Goal: Task Accomplishment & Management: Complete application form

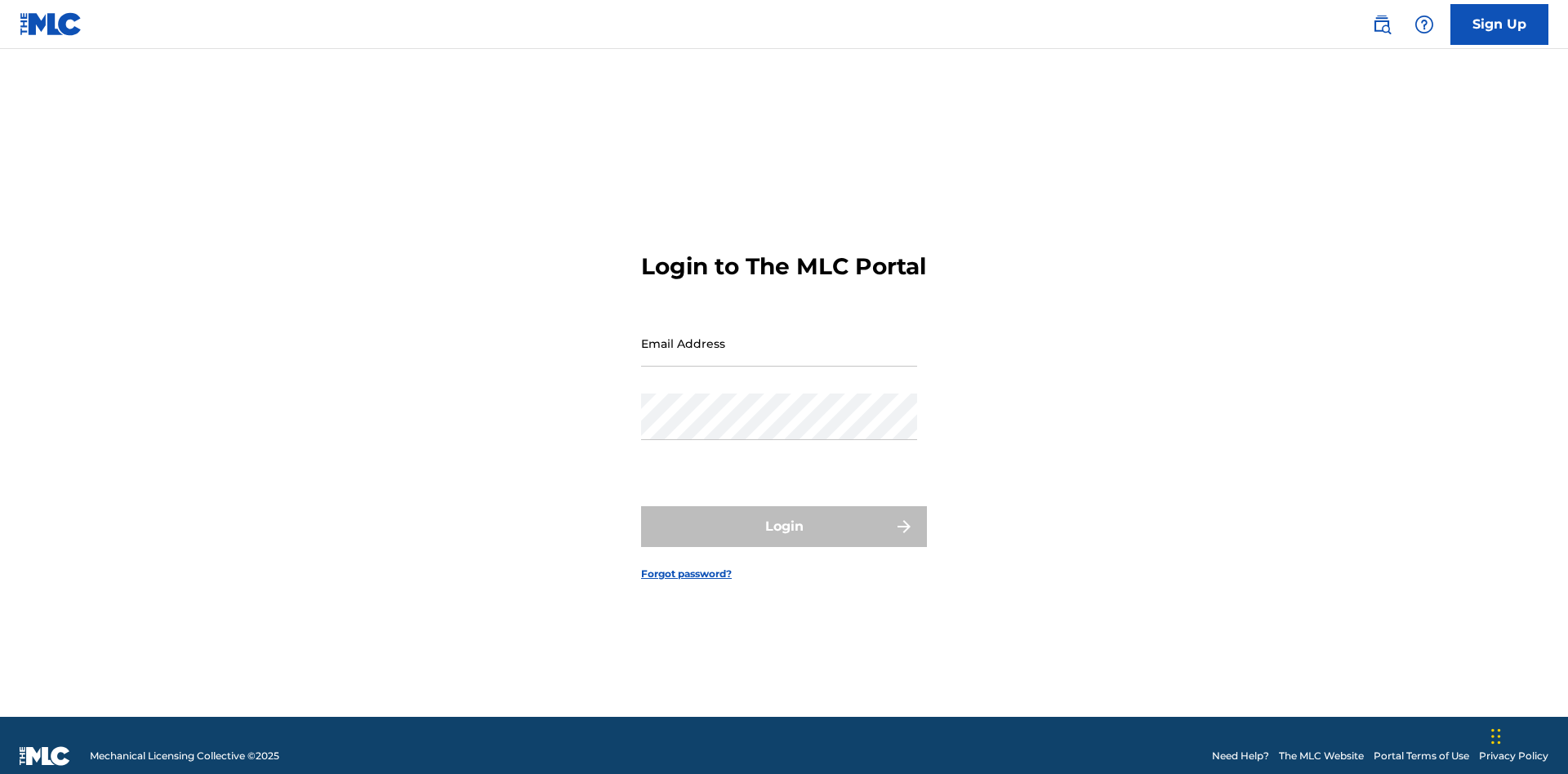
scroll to position [21, 0]
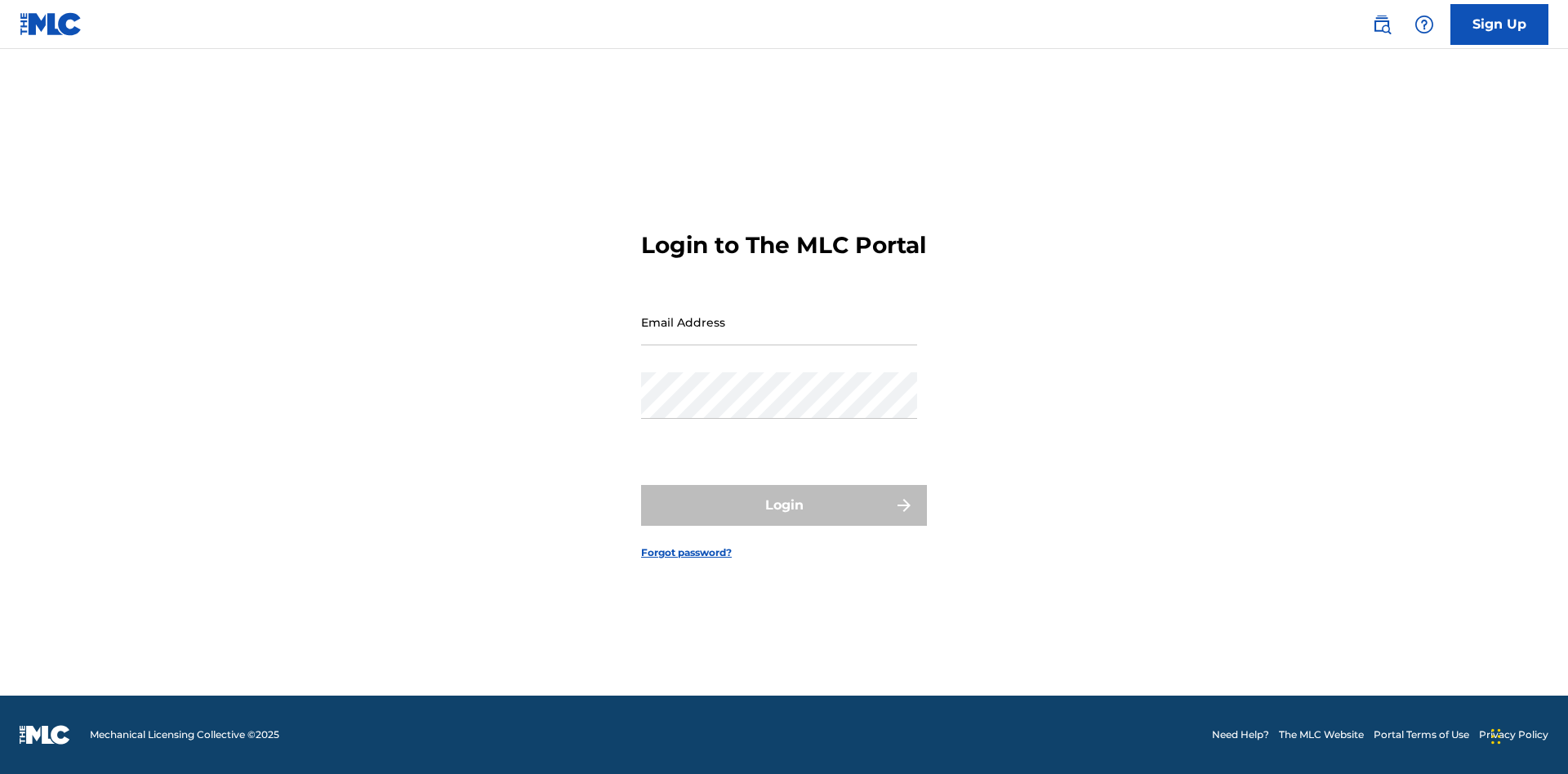
click at [779, 336] on input "Email Address" at bounding box center [779, 322] width 276 height 47
type input "Duke.McTesterson@gmail.com"
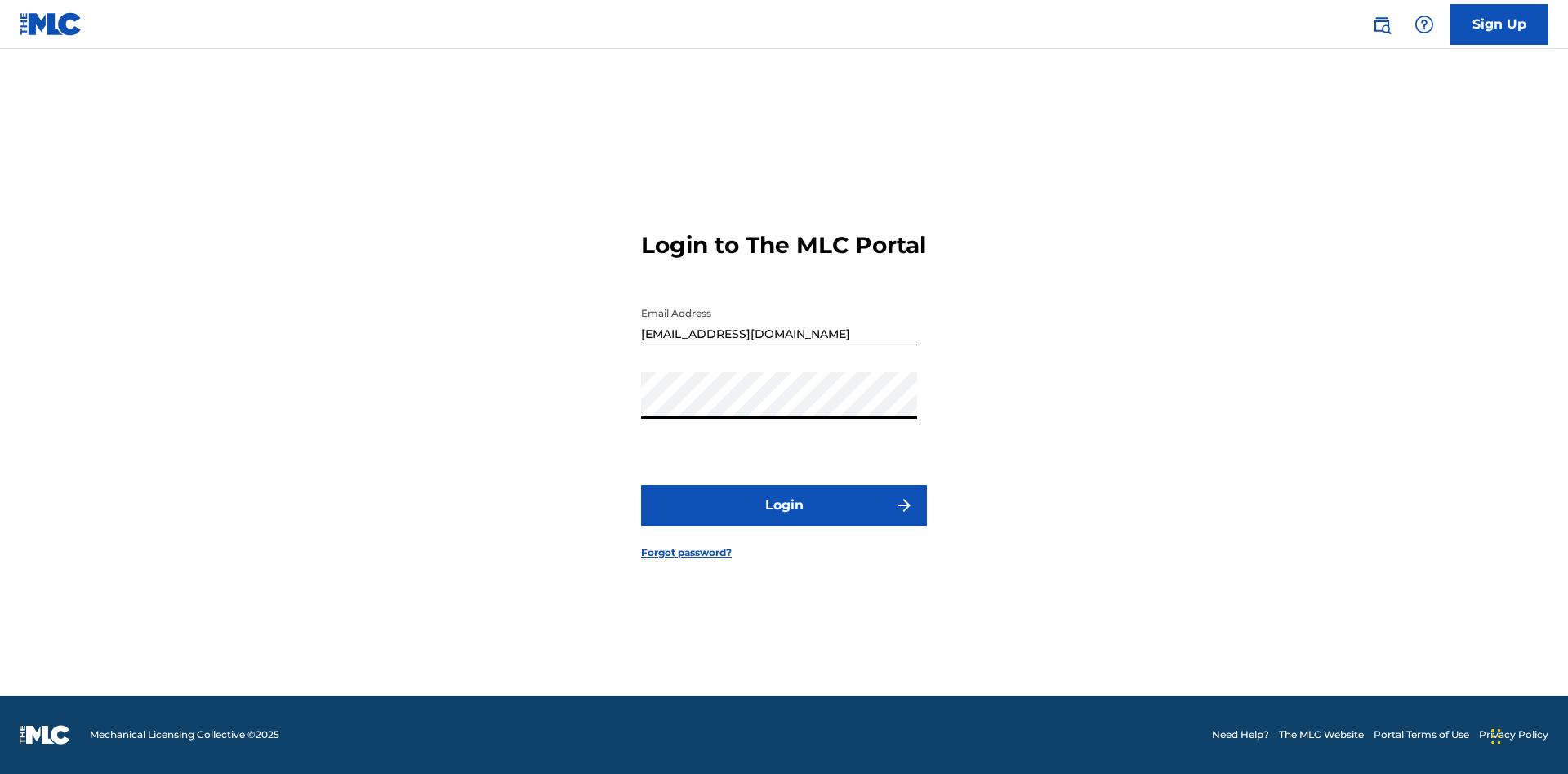
click at [784, 519] on button "Login" at bounding box center [784, 506] width 286 height 41
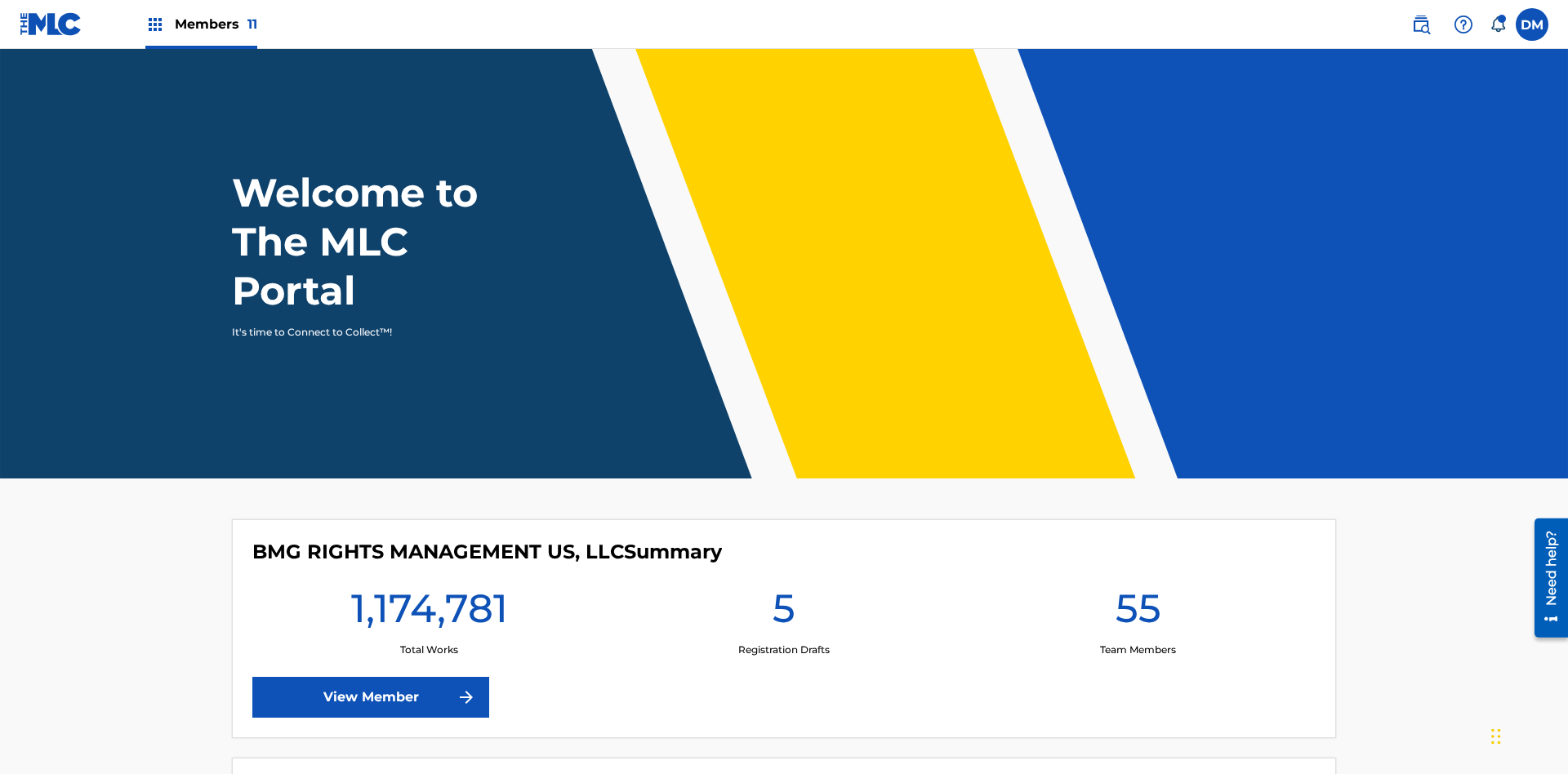
click at [201, 23] on span "Members 11" at bounding box center [216, 24] width 82 height 19
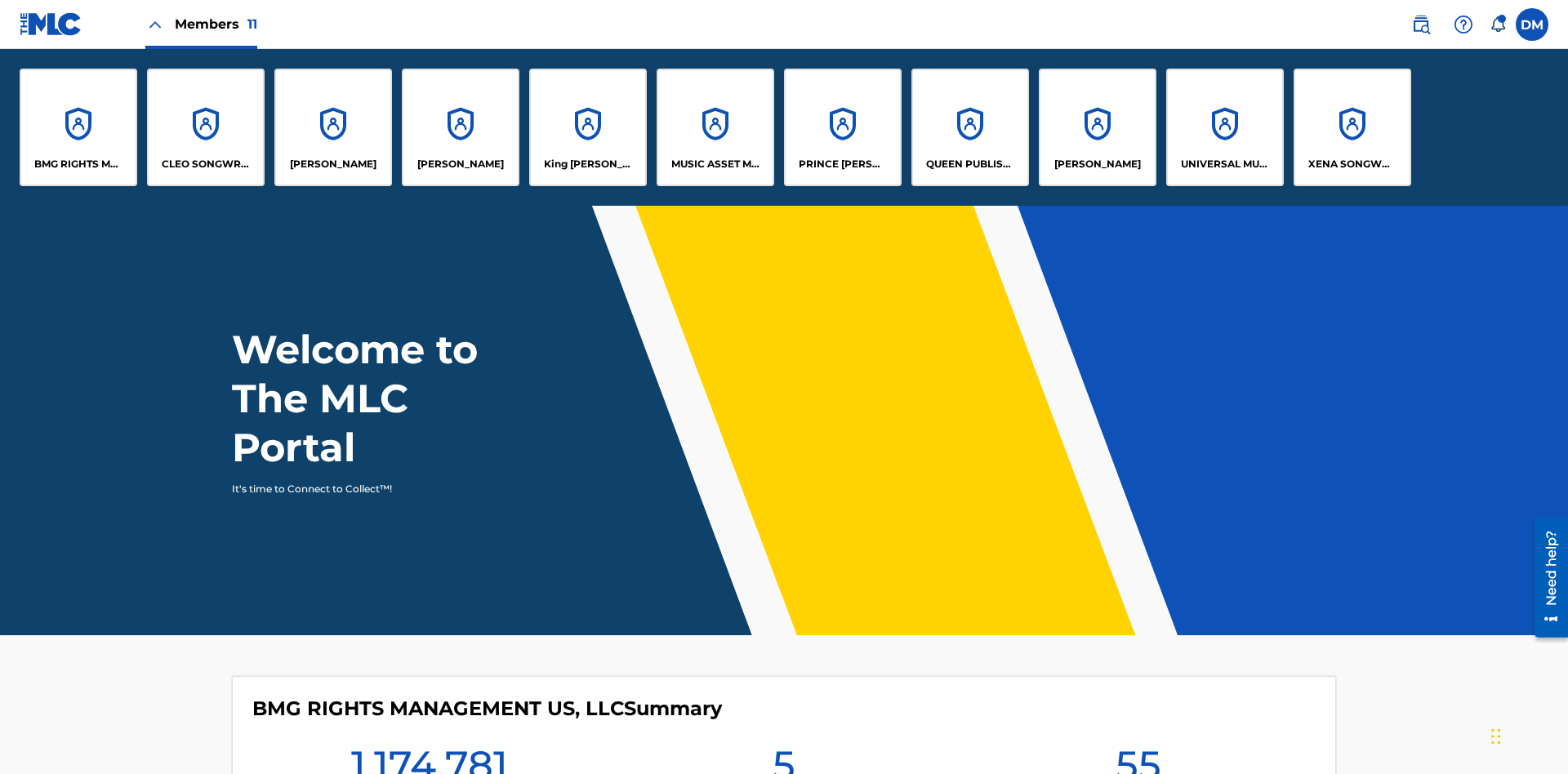
scroll to position [59, 0]
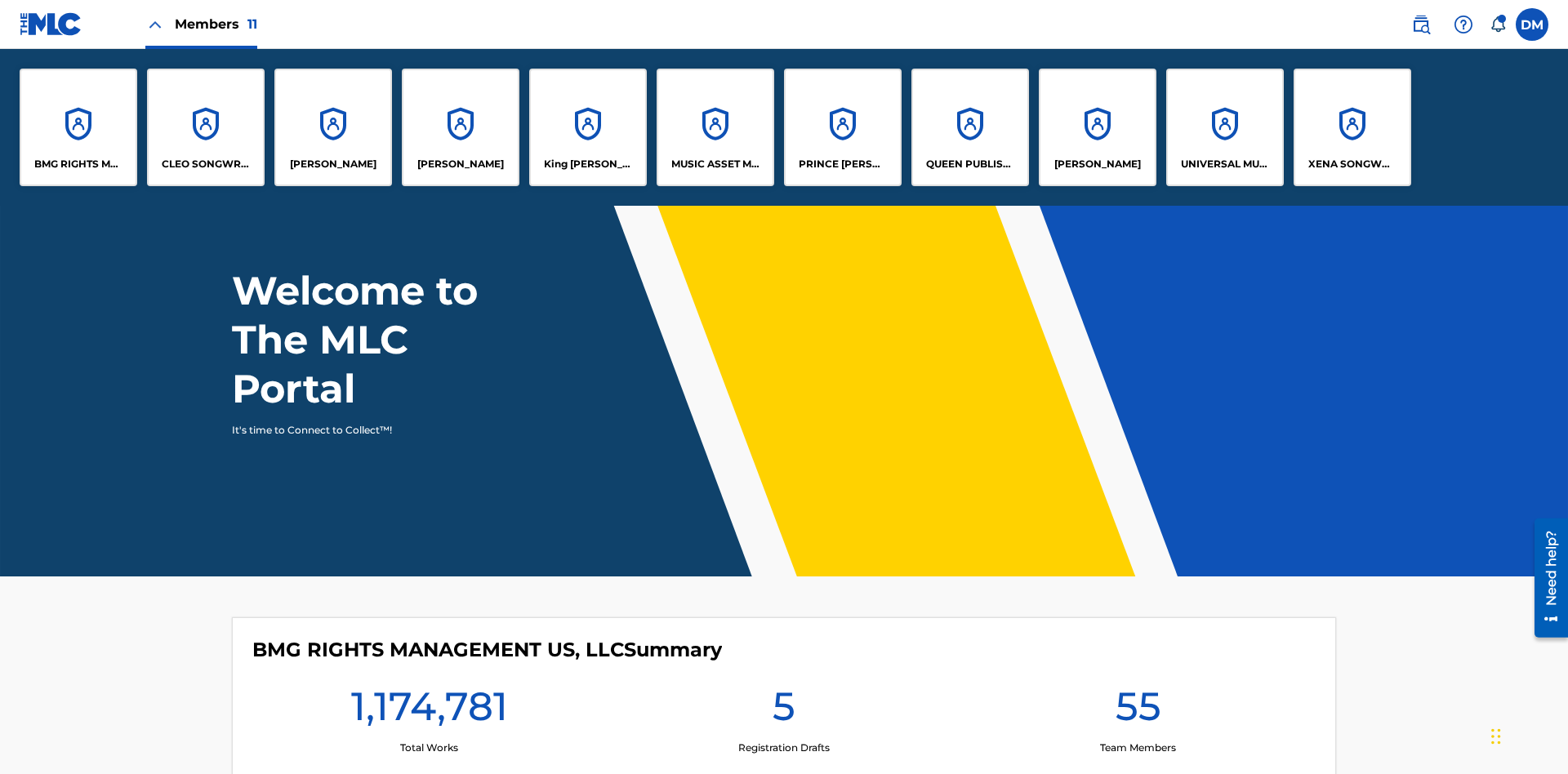
click at [1225, 164] on p "UNIVERSAL MUSIC PUB GROUP" at bounding box center [1225, 164] width 89 height 15
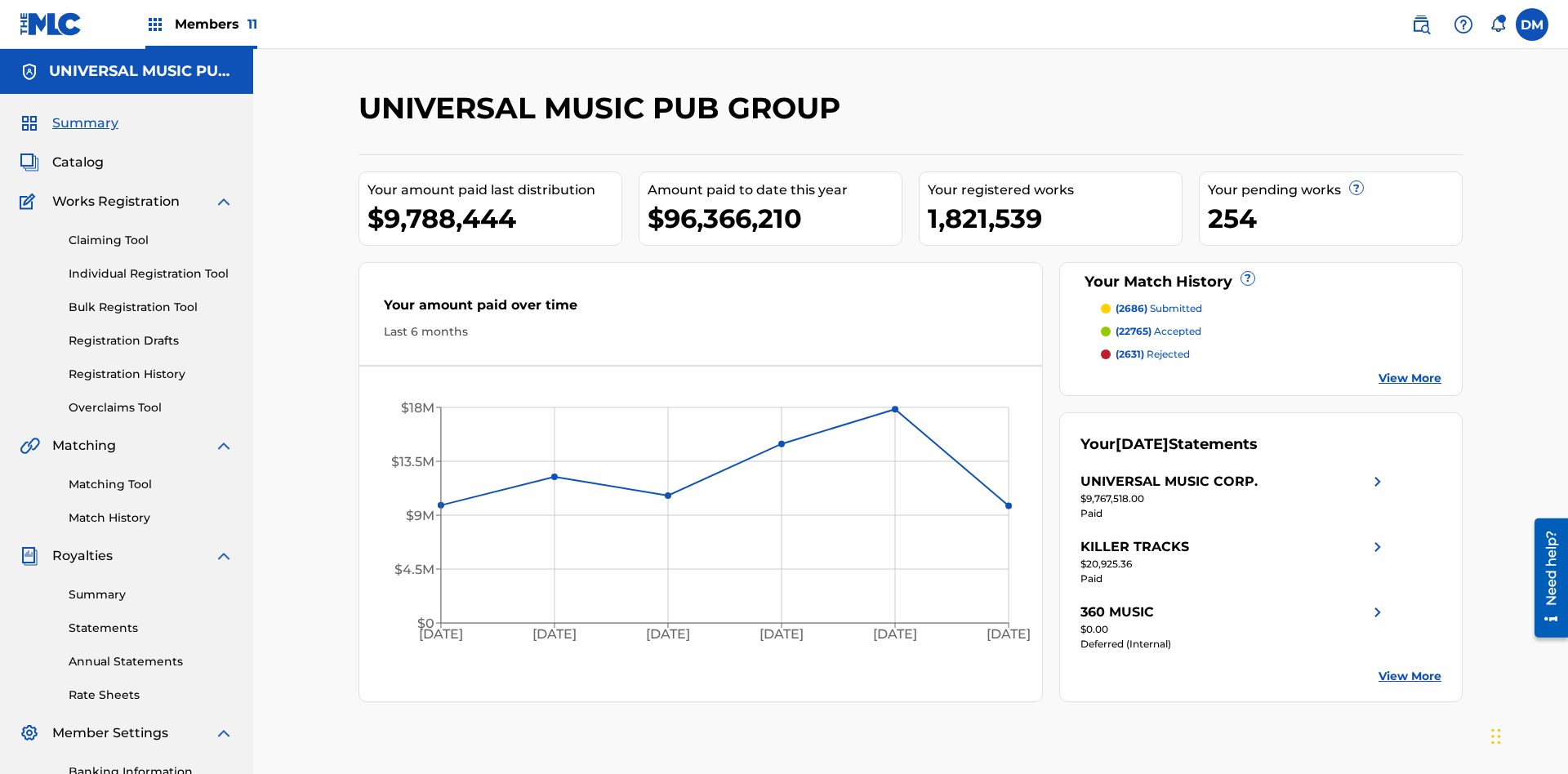
scroll to position [167, 0]
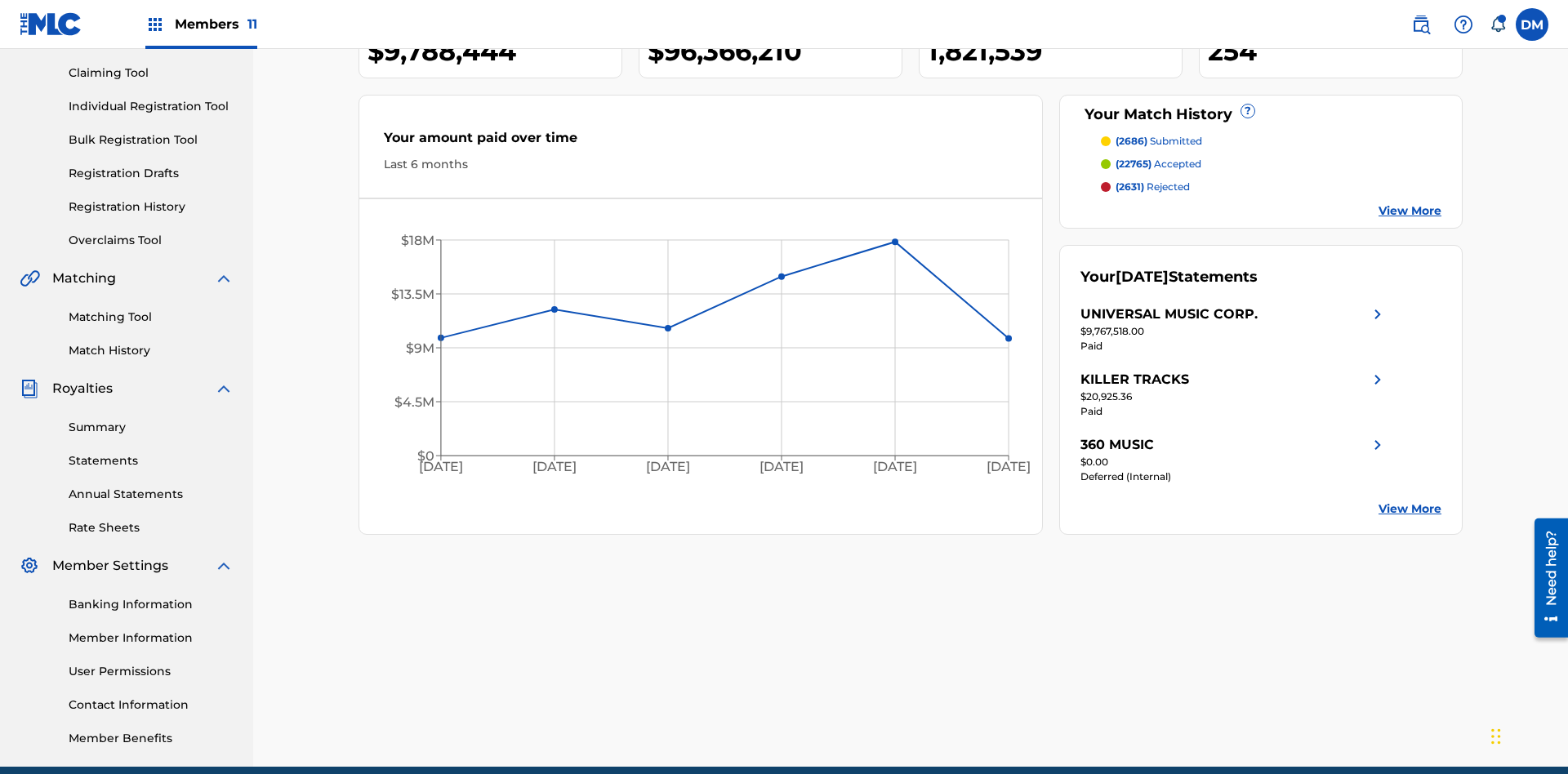
click at [151, 106] on link "Individual Registration Tool" at bounding box center [150, 106] width 165 height 17
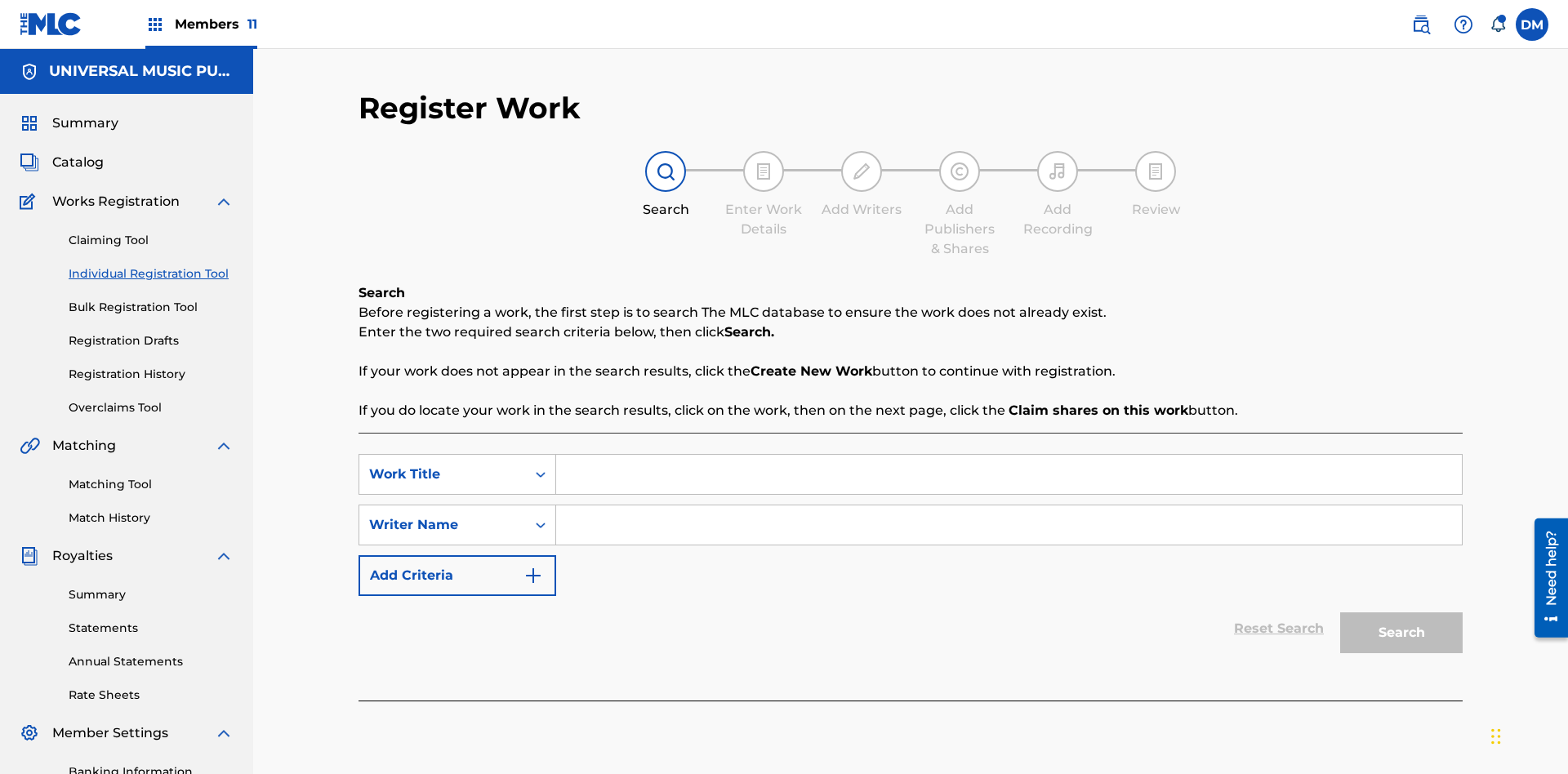
scroll to position [238, 0]
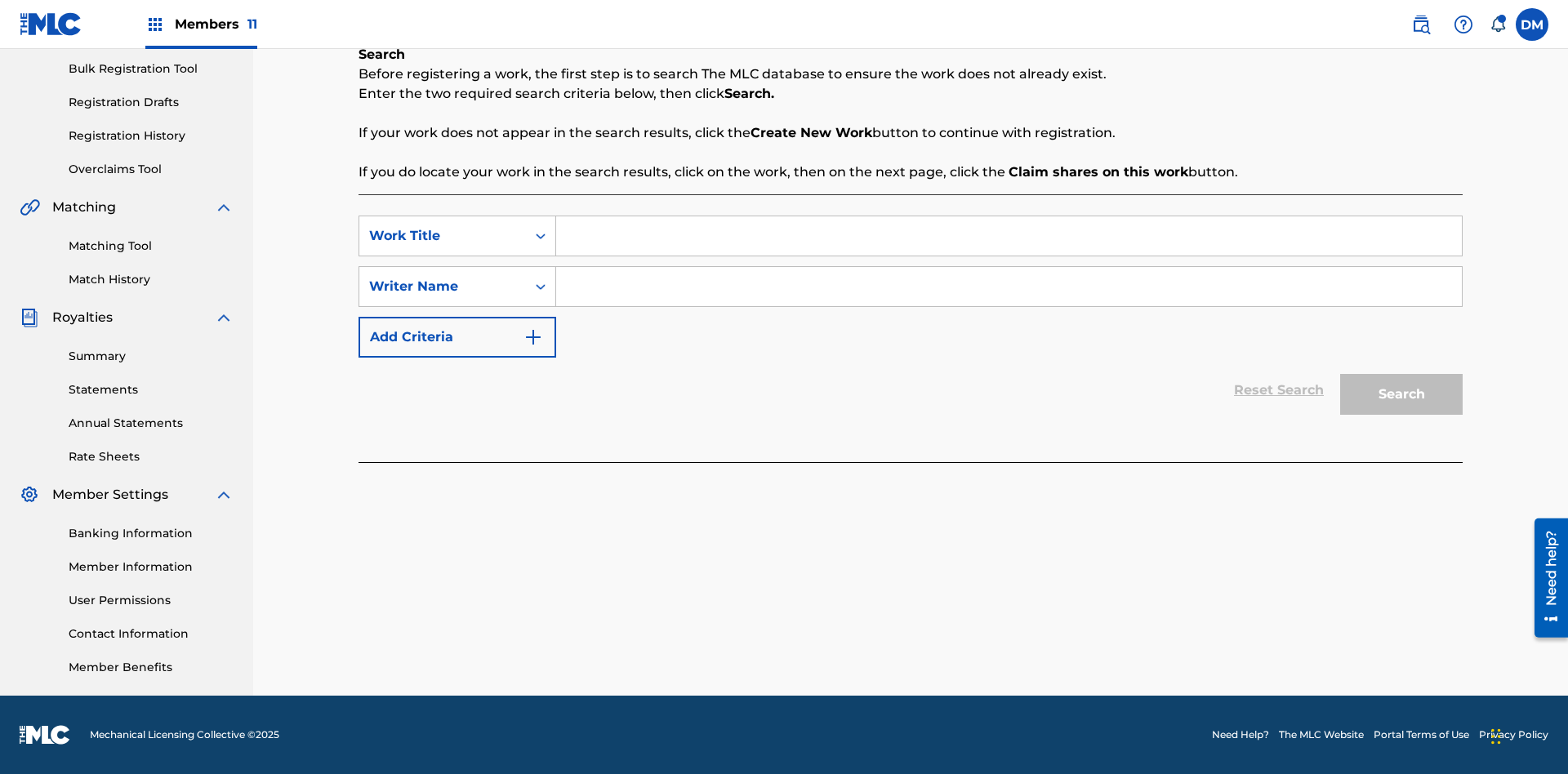
click at [1009, 236] on input "Search Form" at bounding box center [1009, 236] width 905 height 39
type input "Save At Writer-Add Writers Page Prior To Adding Roles"
click at [1009, 287] on input "Search Form" at bounding box center [1009, 287] width 905 height 39
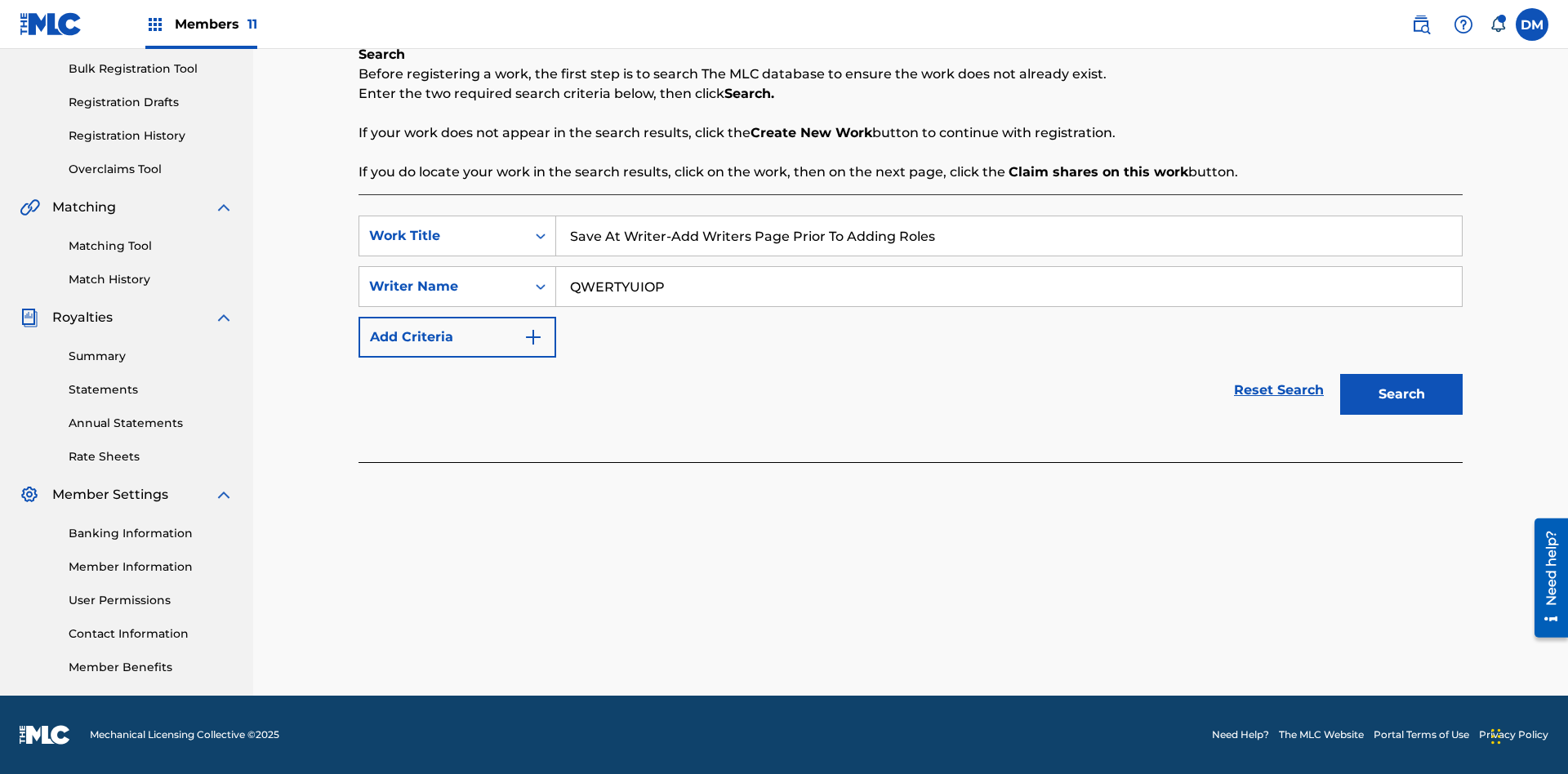
type input "QWERTYUIOP"
click at [1401, 395] on button "Search" at bounding box center [1401, 395] width 122 height 41
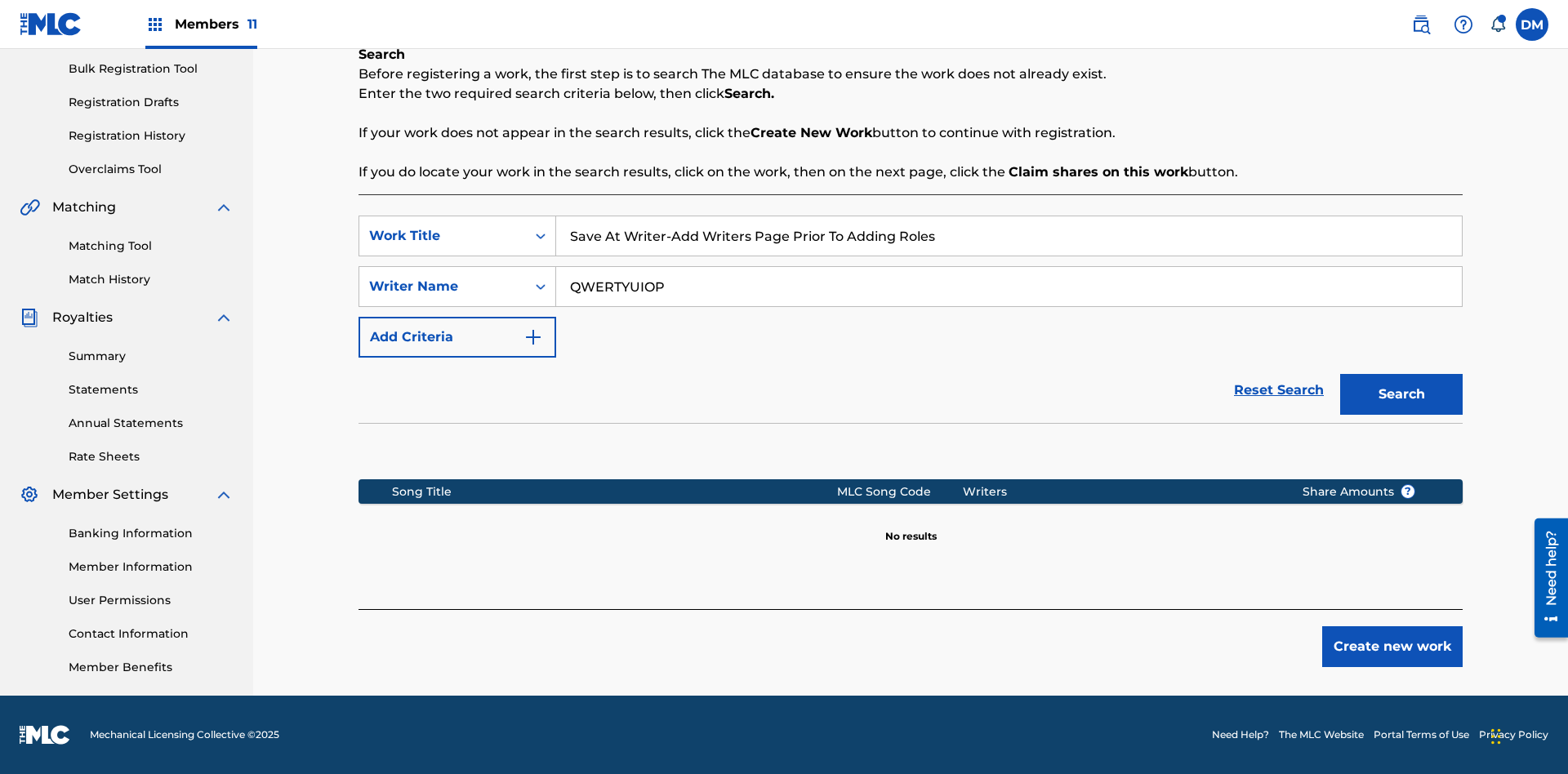
click at [1393, 647] on button "Create new work" at bounding box center [1393, 647] width 140 height 41
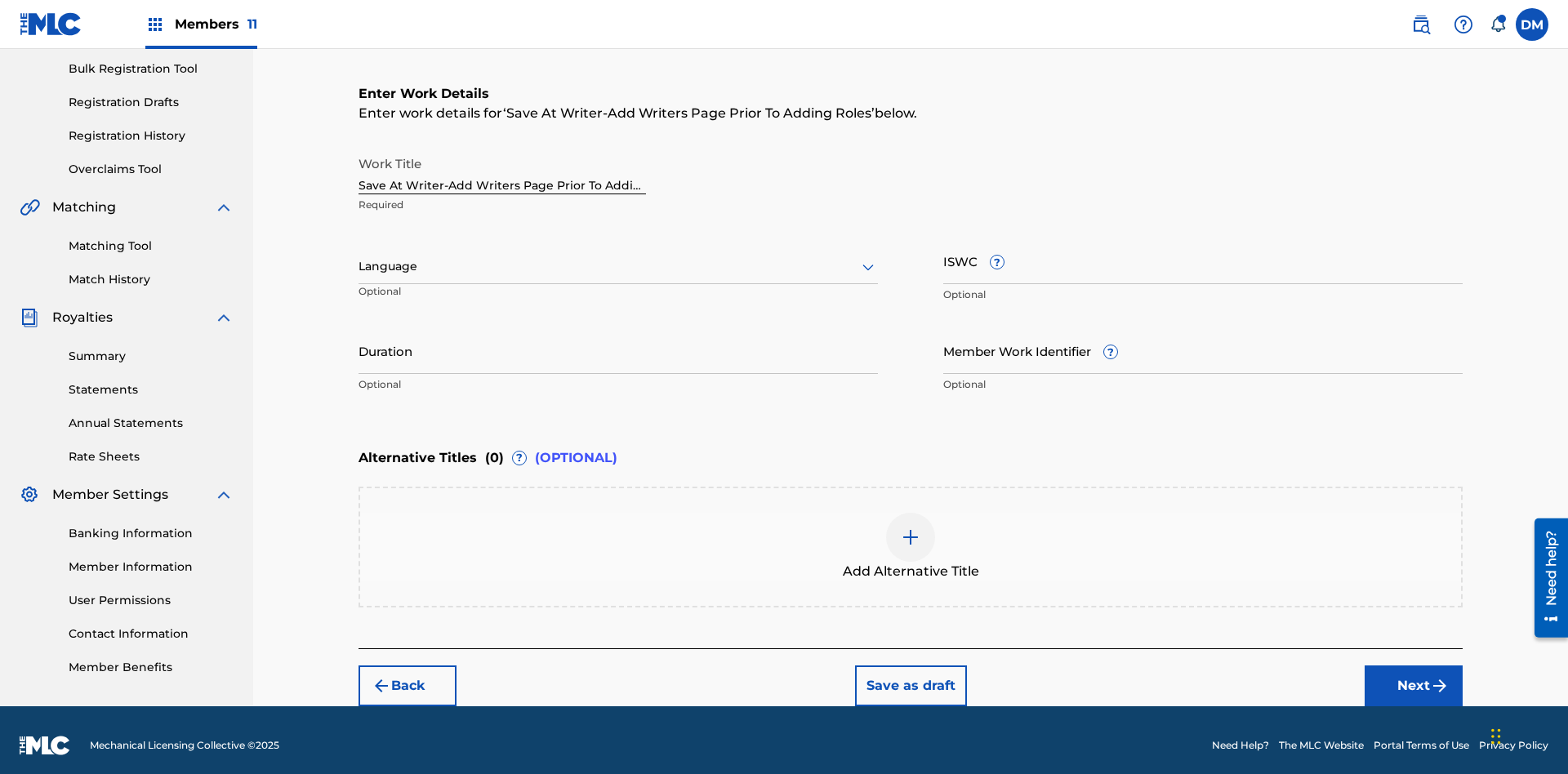
scroll to position [249, 0]
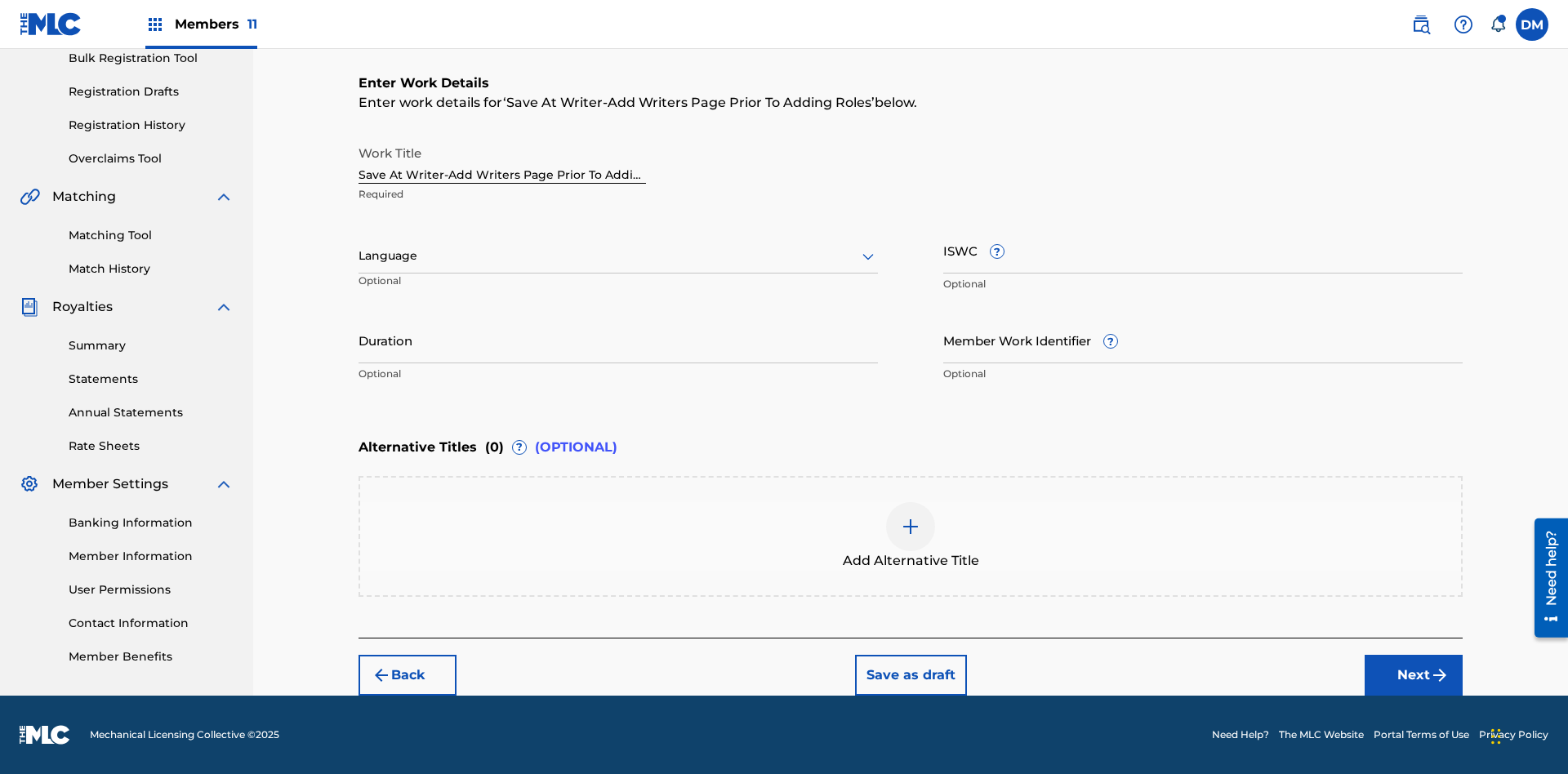
click at [618, 340] on input "Duration" at bounding box center [618, 340] width 519 height 47
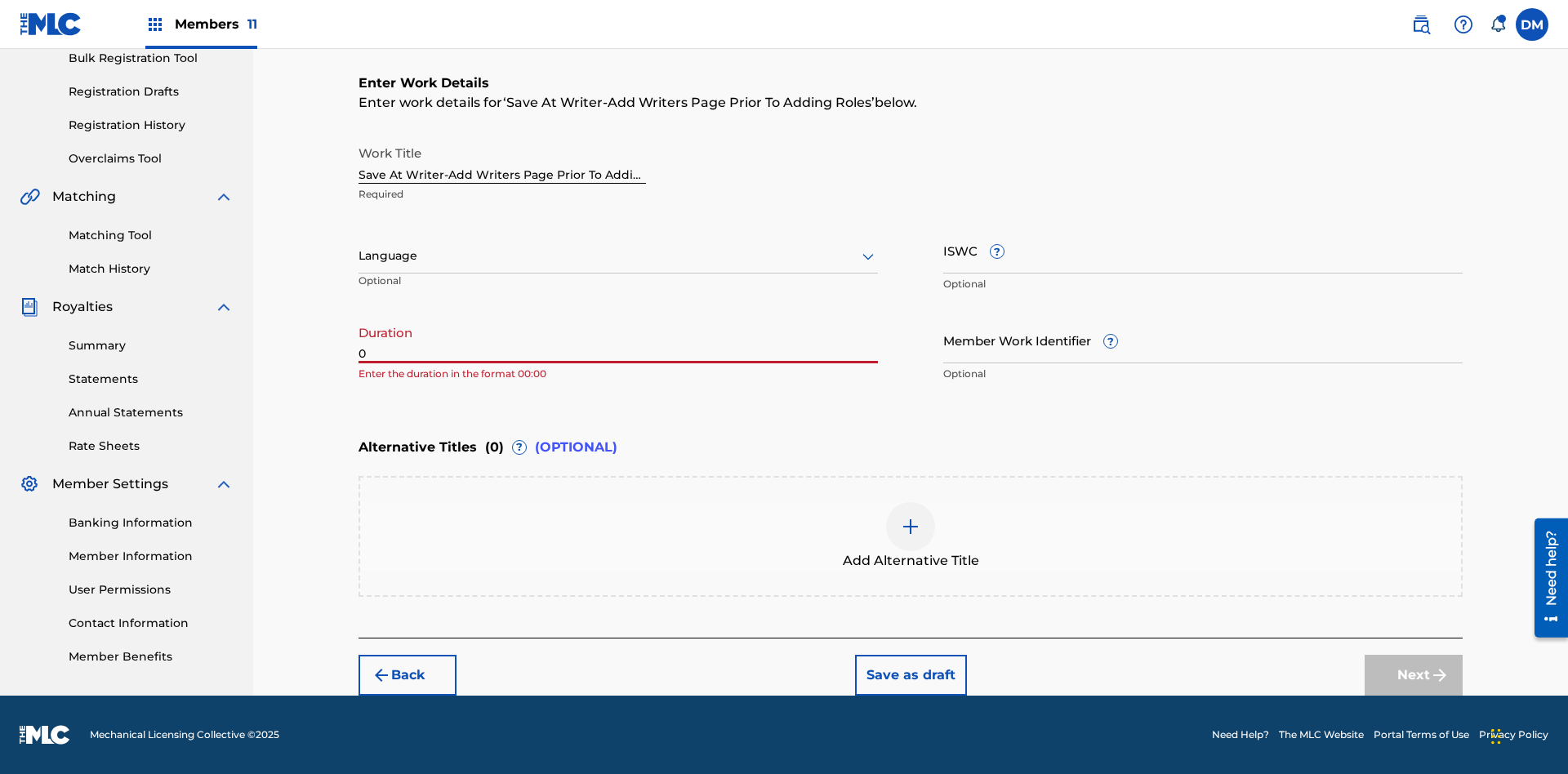
click at [618, 340] on input "0" at bounding box center [618, 340] width 519 height 47
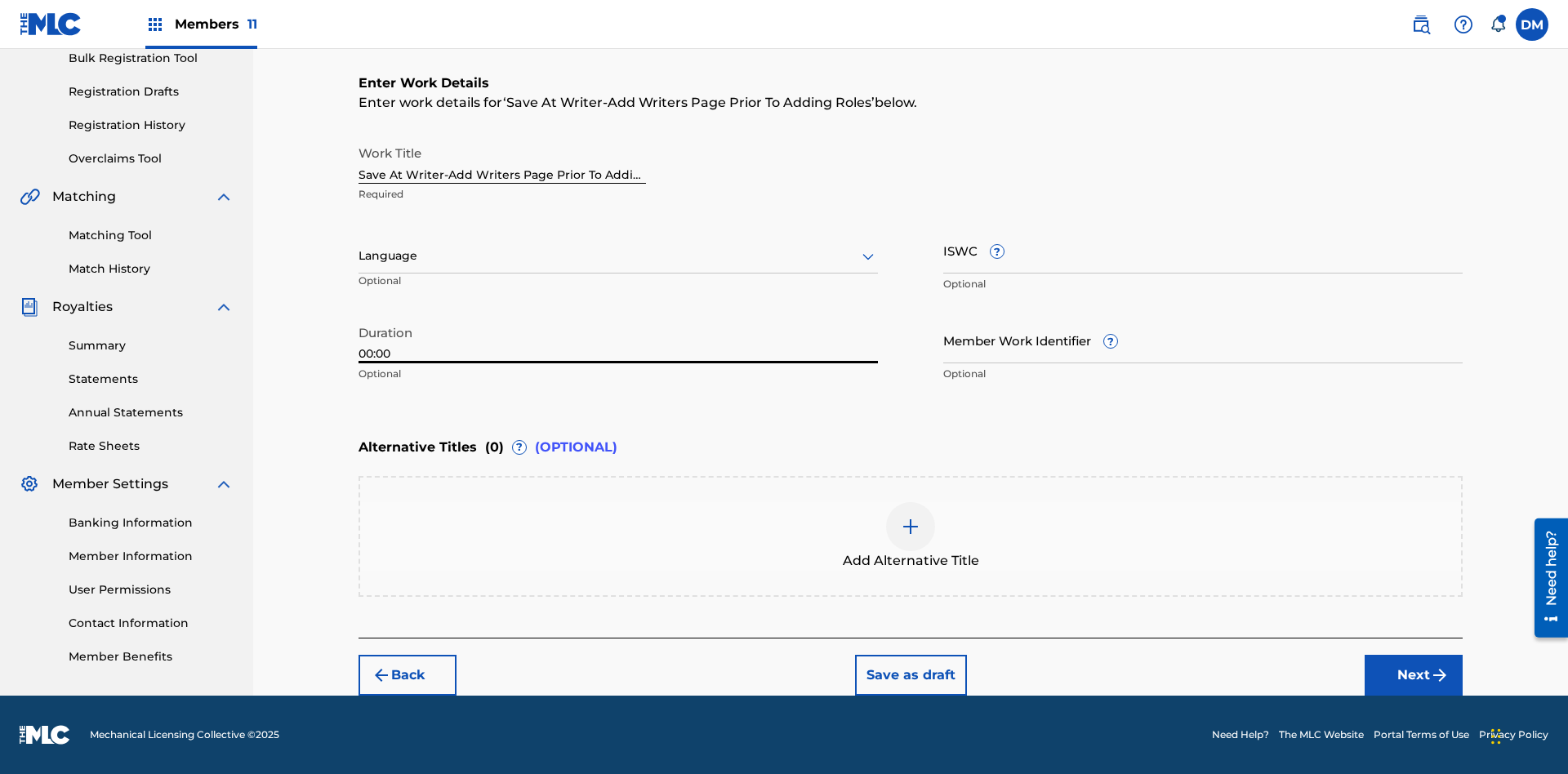
type input "00:00"
click at [868, 257] on icon at bounding box center [868, 256] width 20 height 20
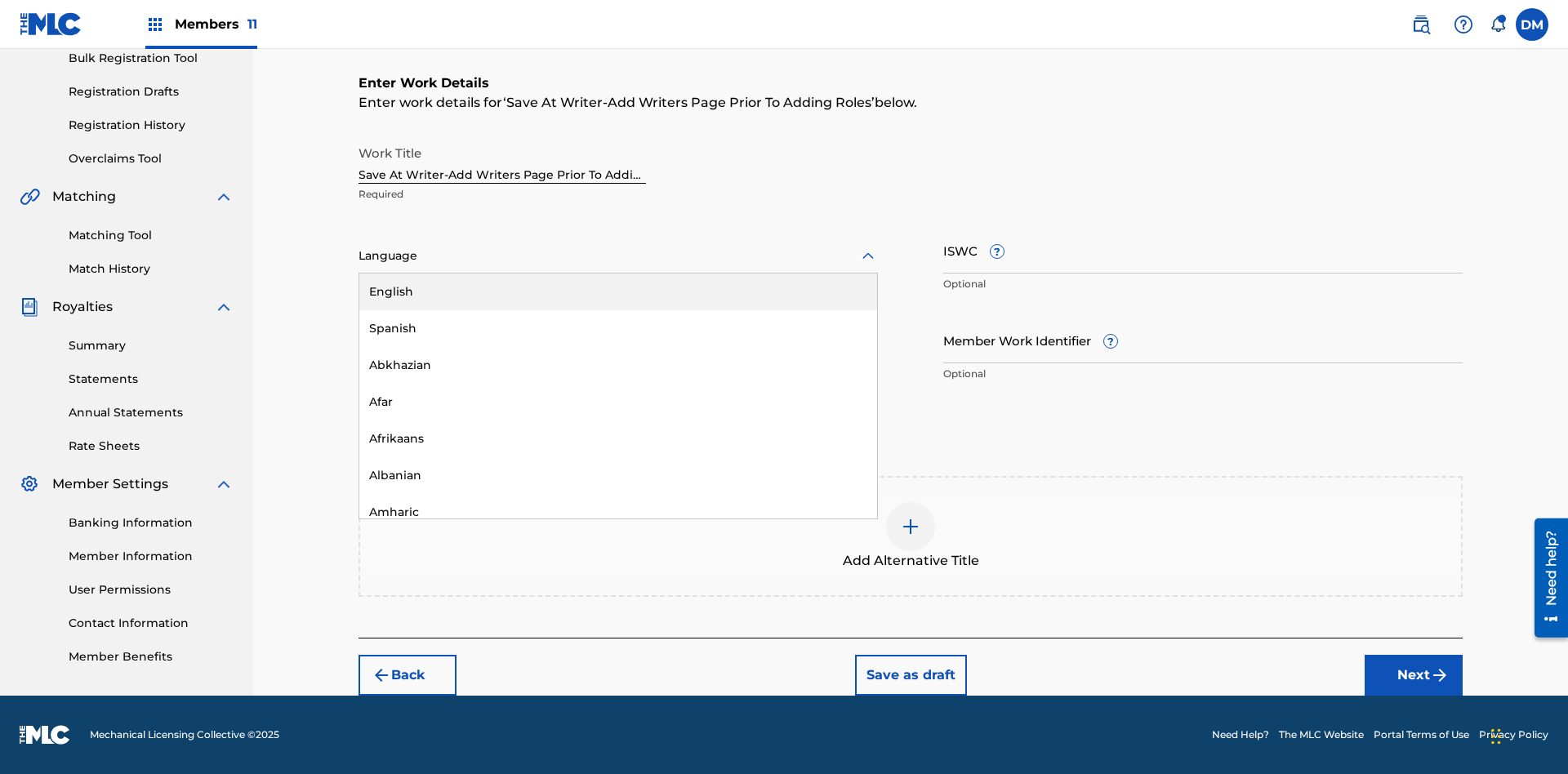
click at [618, 401] on div "Afar" at bounding box center [618, 401] width 518 height 36
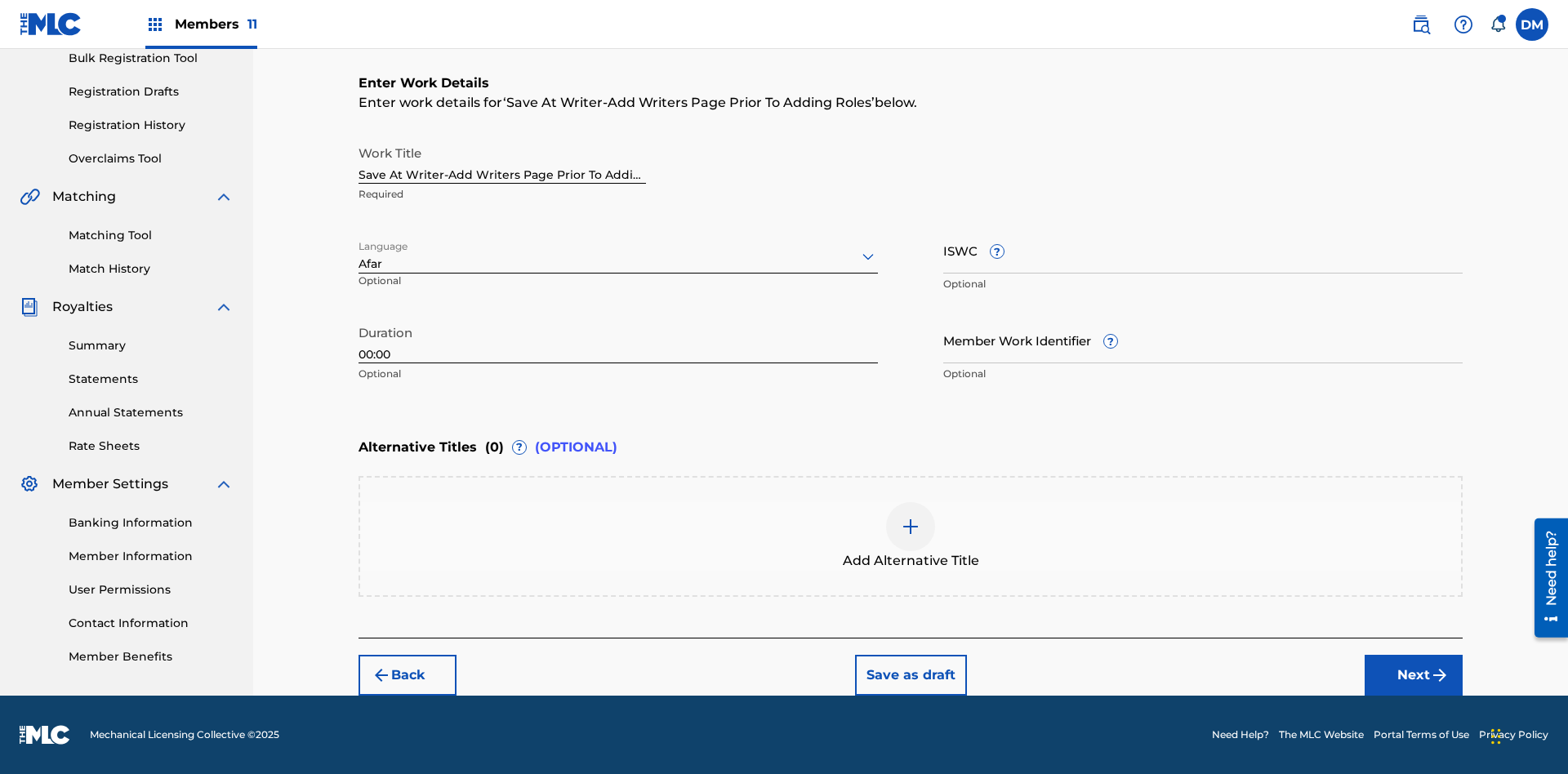
click at [1203, 340] on input "Member Work Identifier ?" at bounding box center [1203, 340] width 519 height 47
type input "2025.08.22.04"
click at [1203, 250] on input "ISWC ?" at bounding box center [1203, 250] width 519 height 47
type input "T-123.456.789-4"
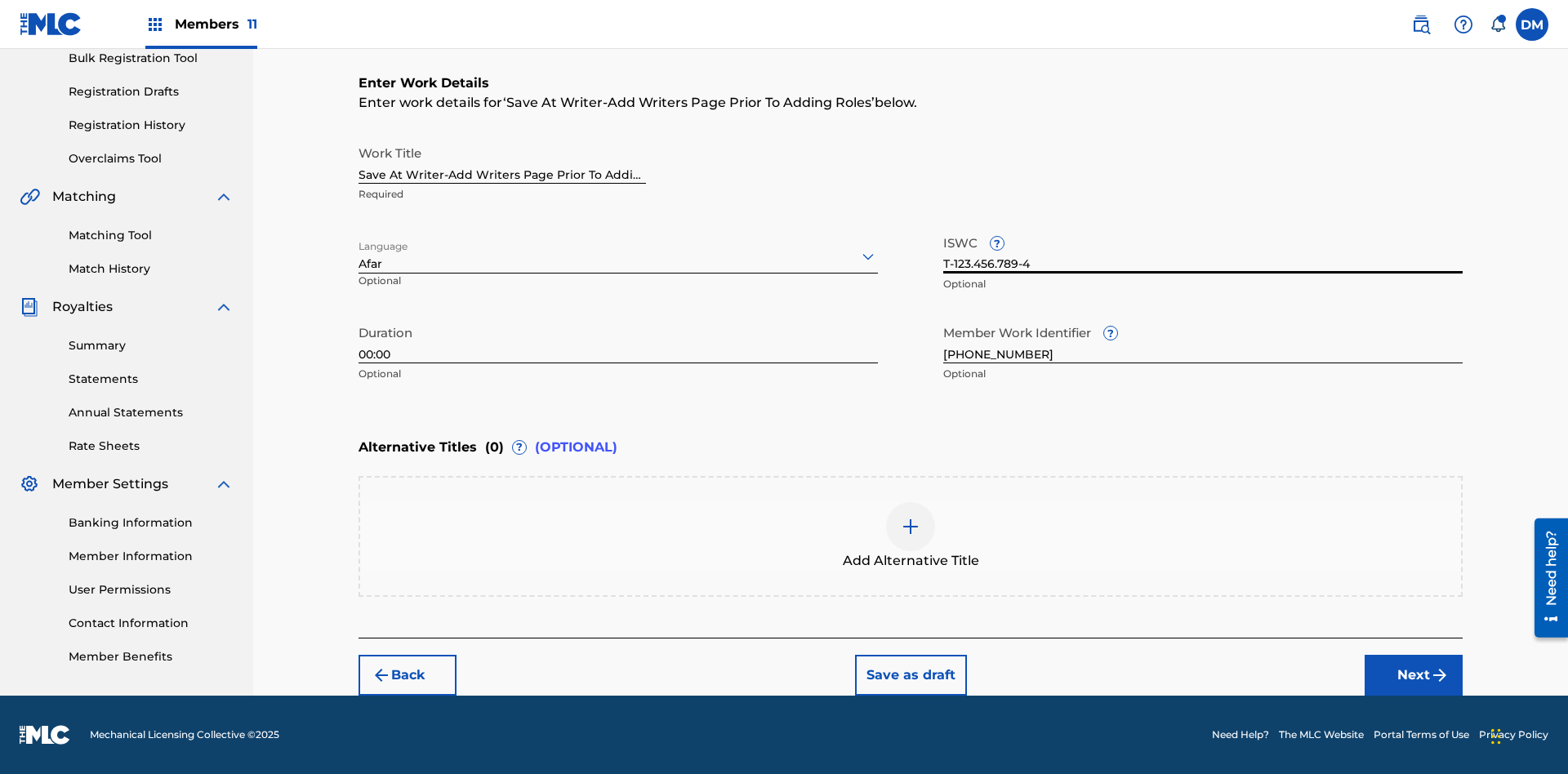
click at [911, 536] on img at bounding box center [910, 527] width 20 height 20
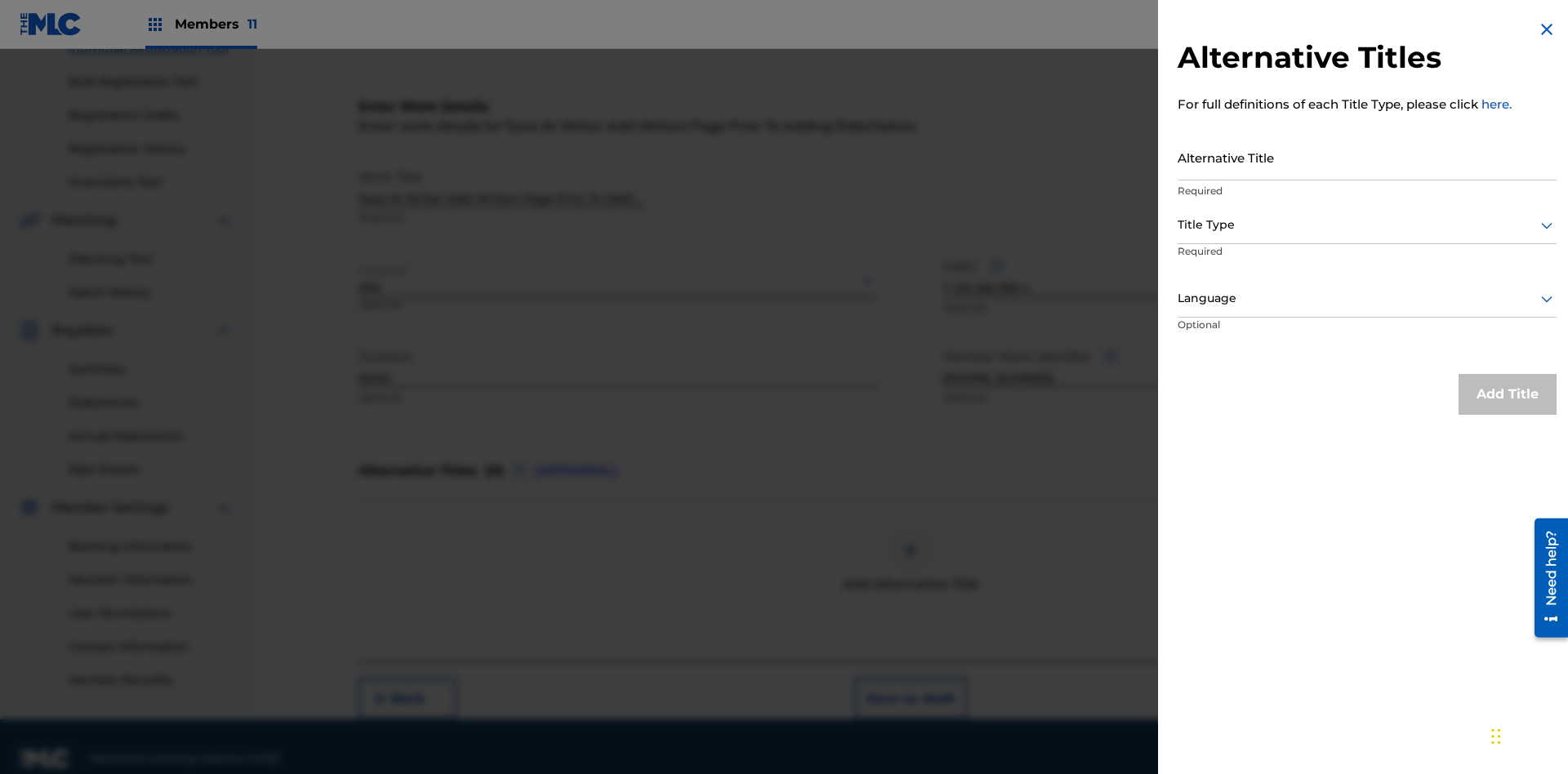
click at [1367, 157] on input "Alternative Title" at bounding box center [1367, 157] width 379 height 47
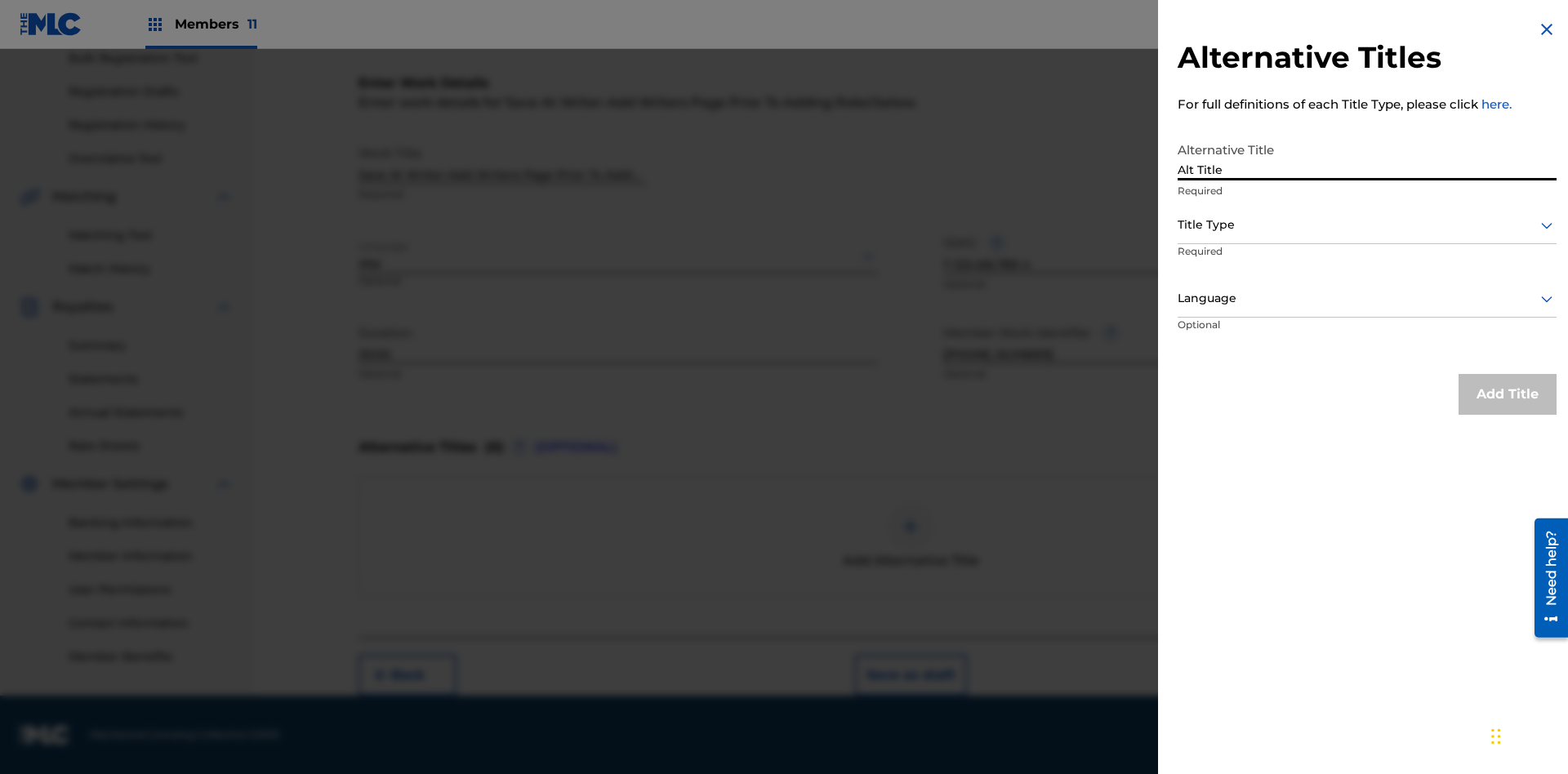
type input "Alt Title"
click at [1367, 225] on div at bounding box center [1367, 225] width 379 height 21
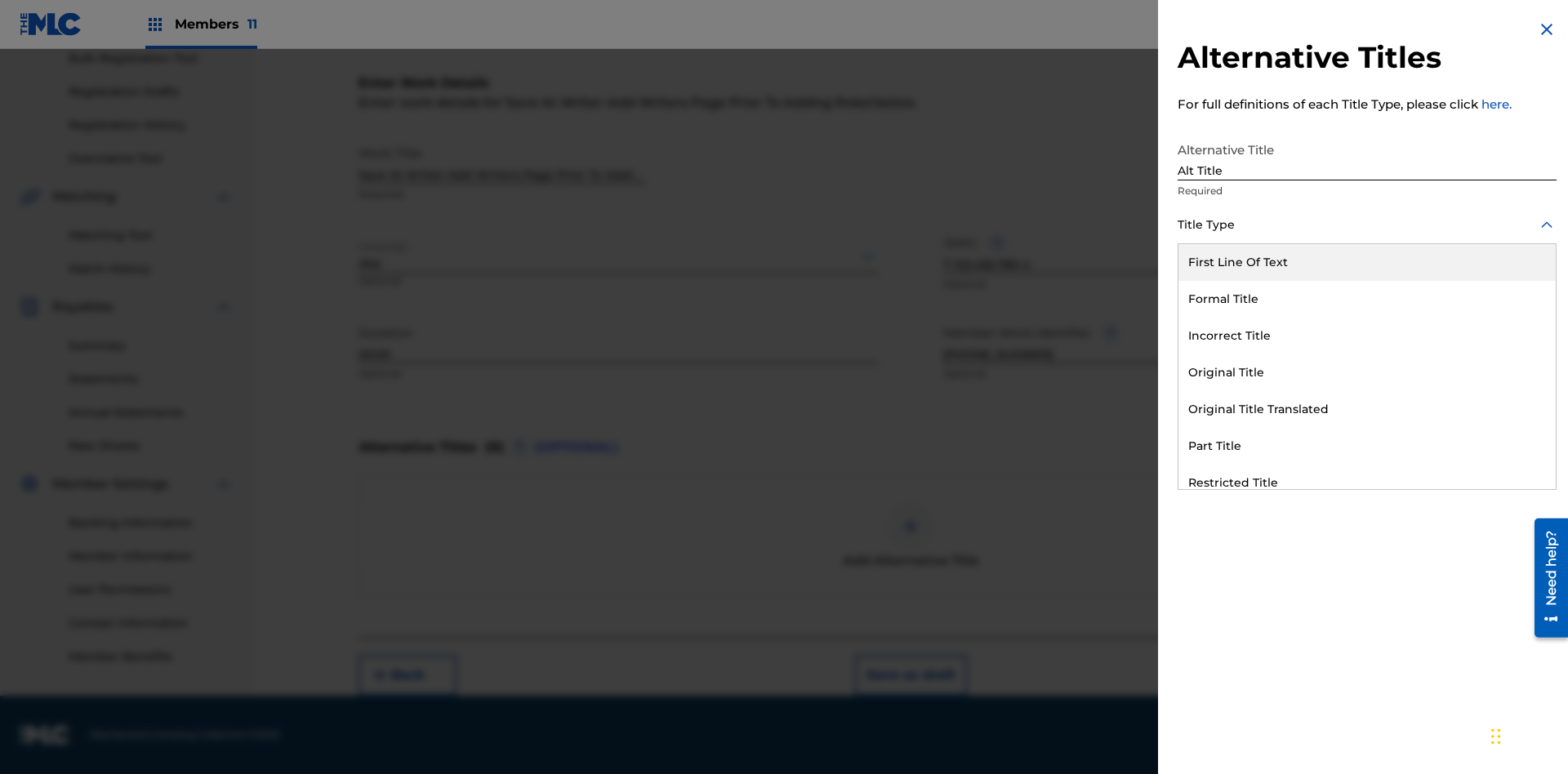
click at [1367, 373] on div "Original Title" at bounding box center [1367, 373] width 377 height 36
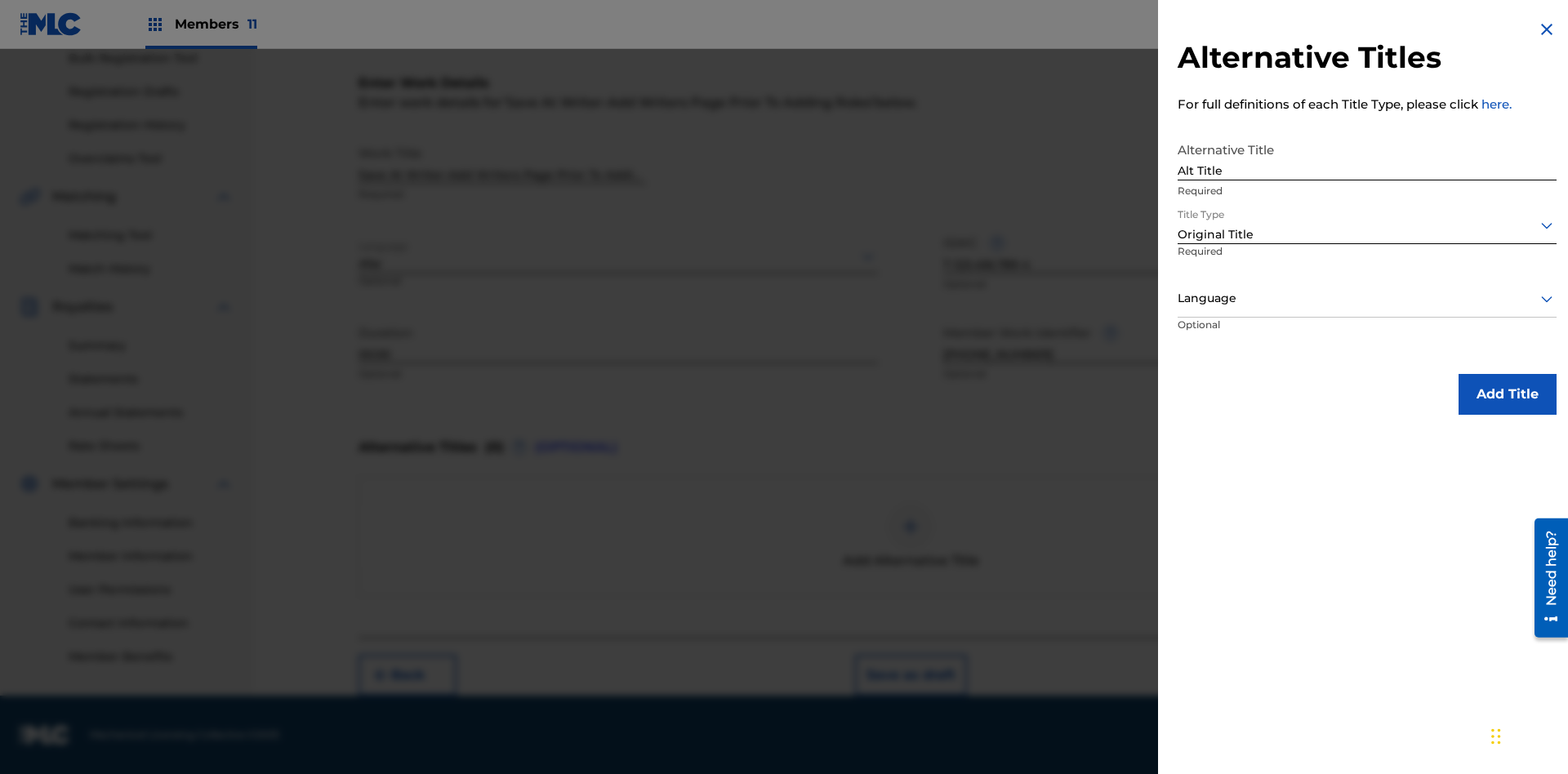
click at [1367, 298] on div at bounding box center [1367, 299] width 379 height 21
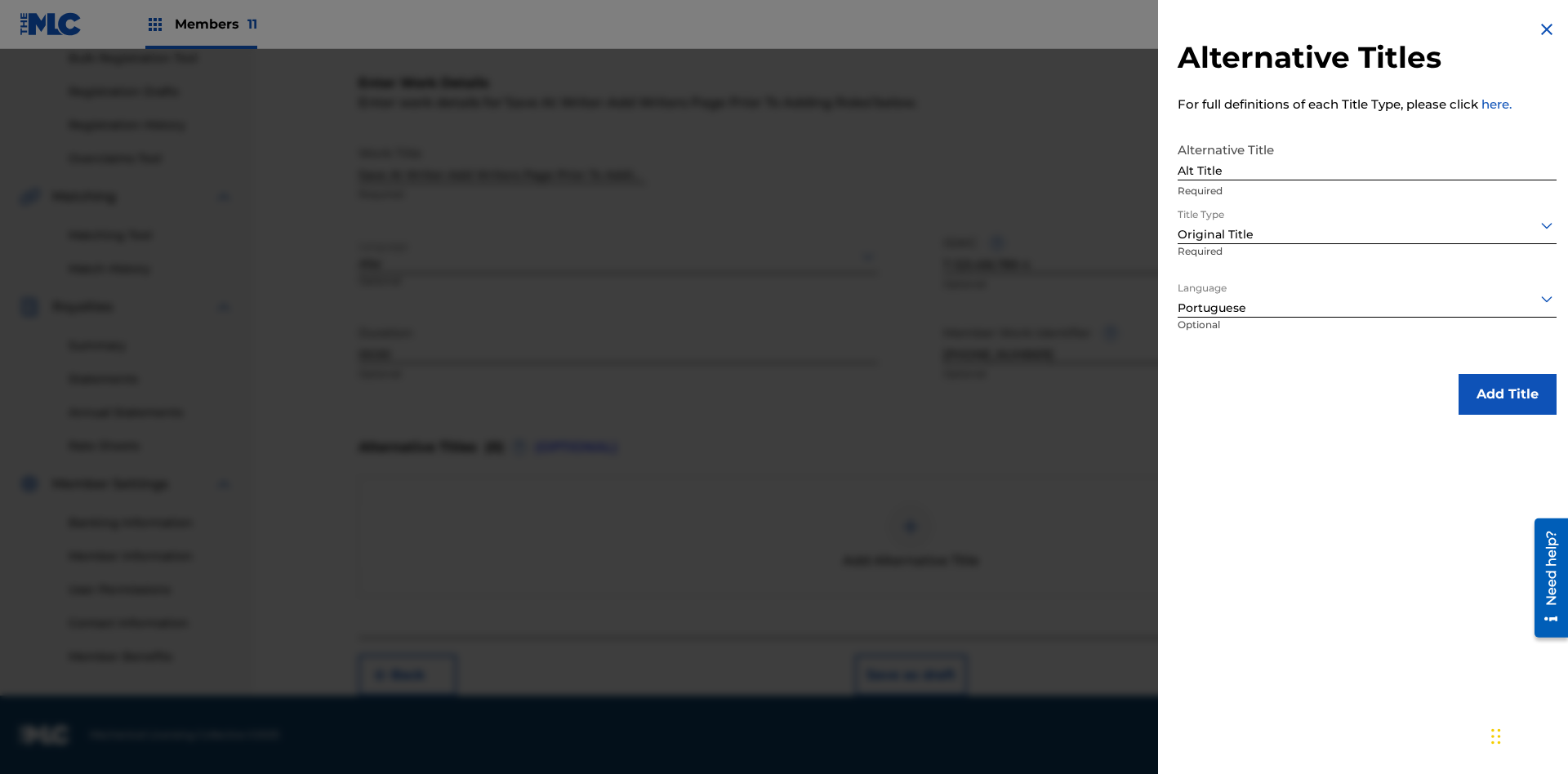
click at [1507, 394] on button "Add Title" at bounding box center [1507, 395] width 98 height 41
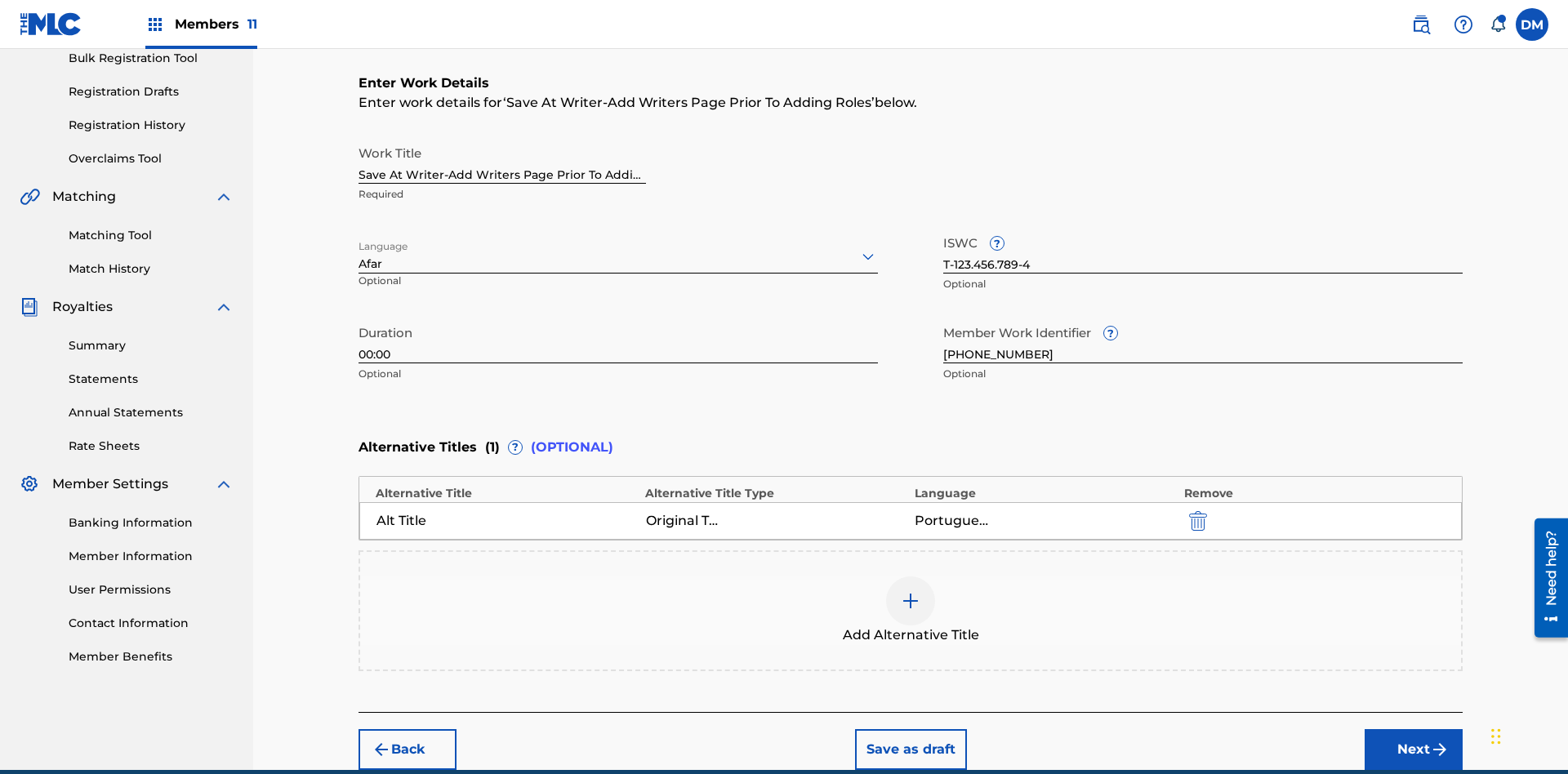
scroll to position [323, 0]
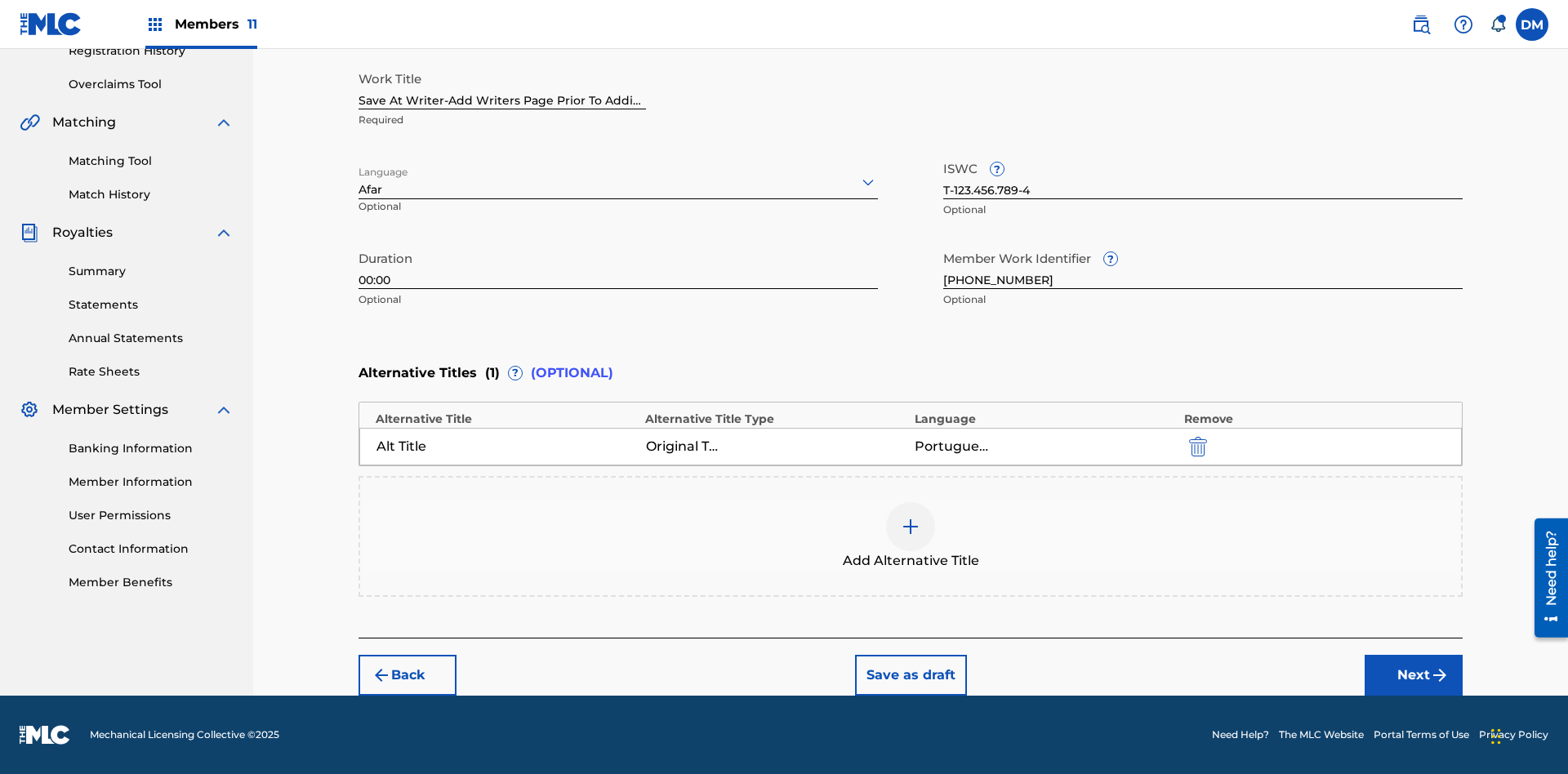
click at [1414, 676] on button "Next" at bounding box center [1413, 676] width 98 height 41
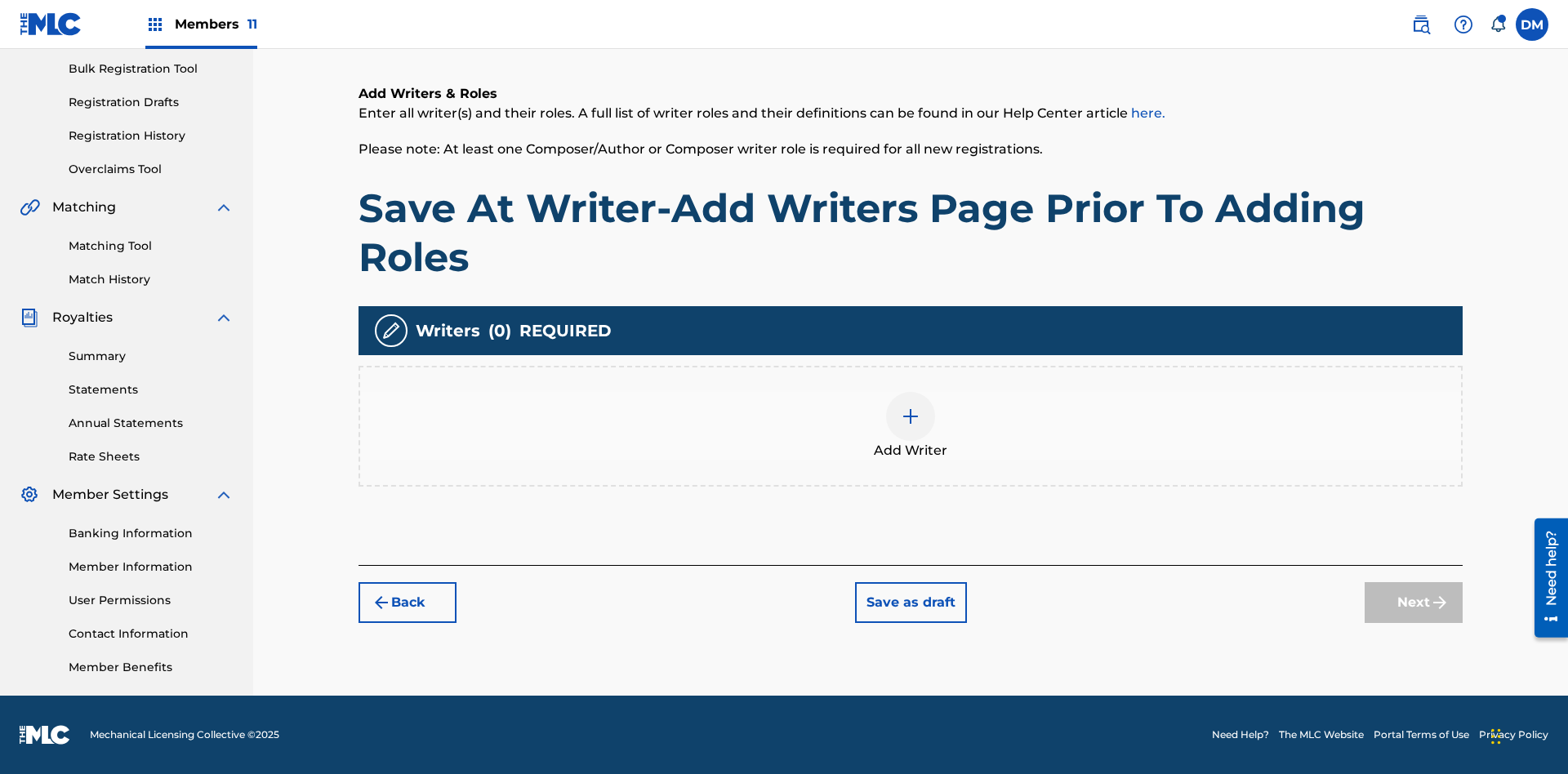
click at [911, 426] on img at bounding box center [910, 416] width 20 height 20
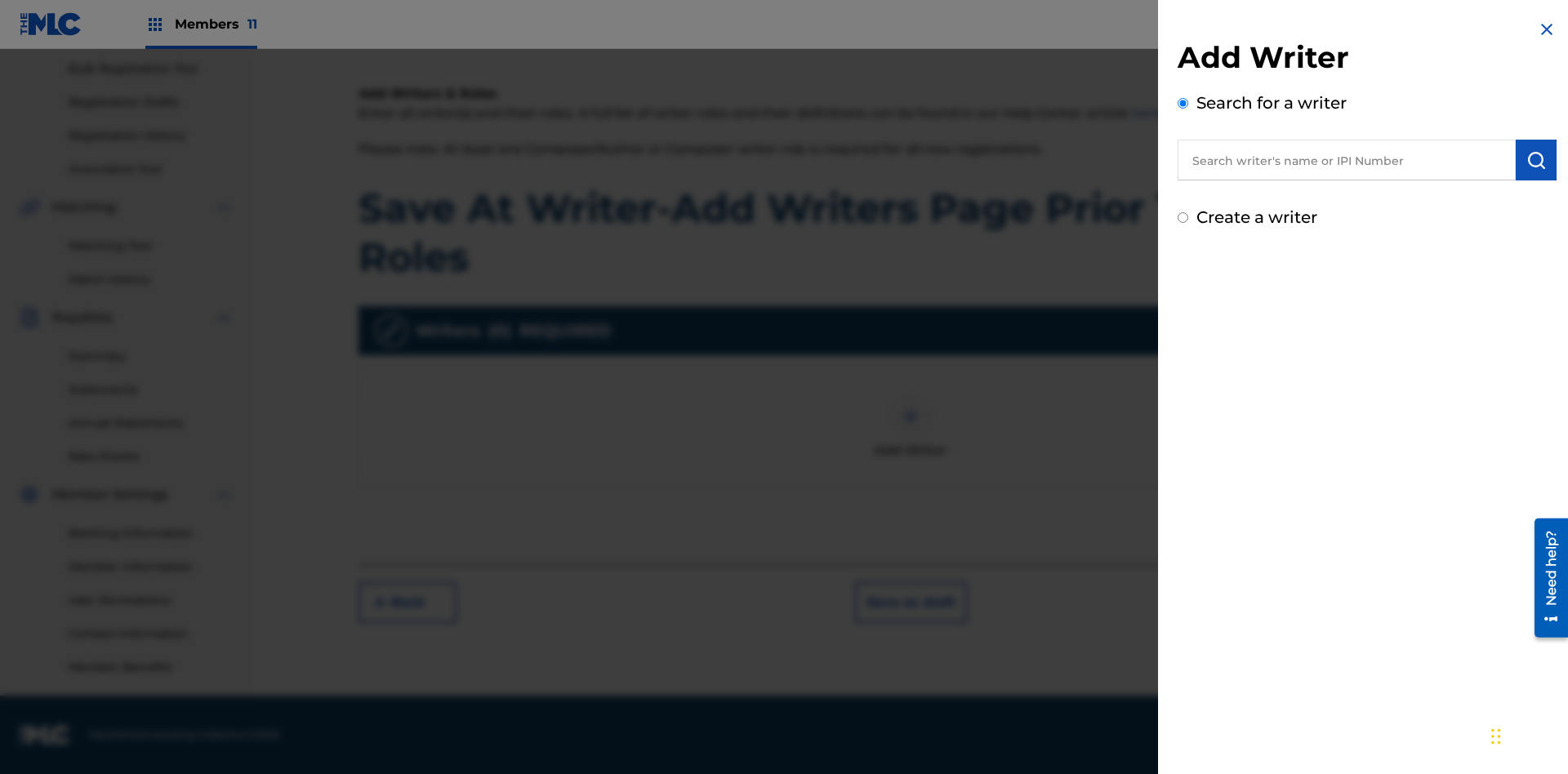
click at [1347, 160] on input "text" at bounding box center [1347, 161] width 338 height 41
type input "MARK STEVEN BERKOWITZ"
click at [1536, 160] on img "submit" at bounding box center [1535, 160] width 20 height 20
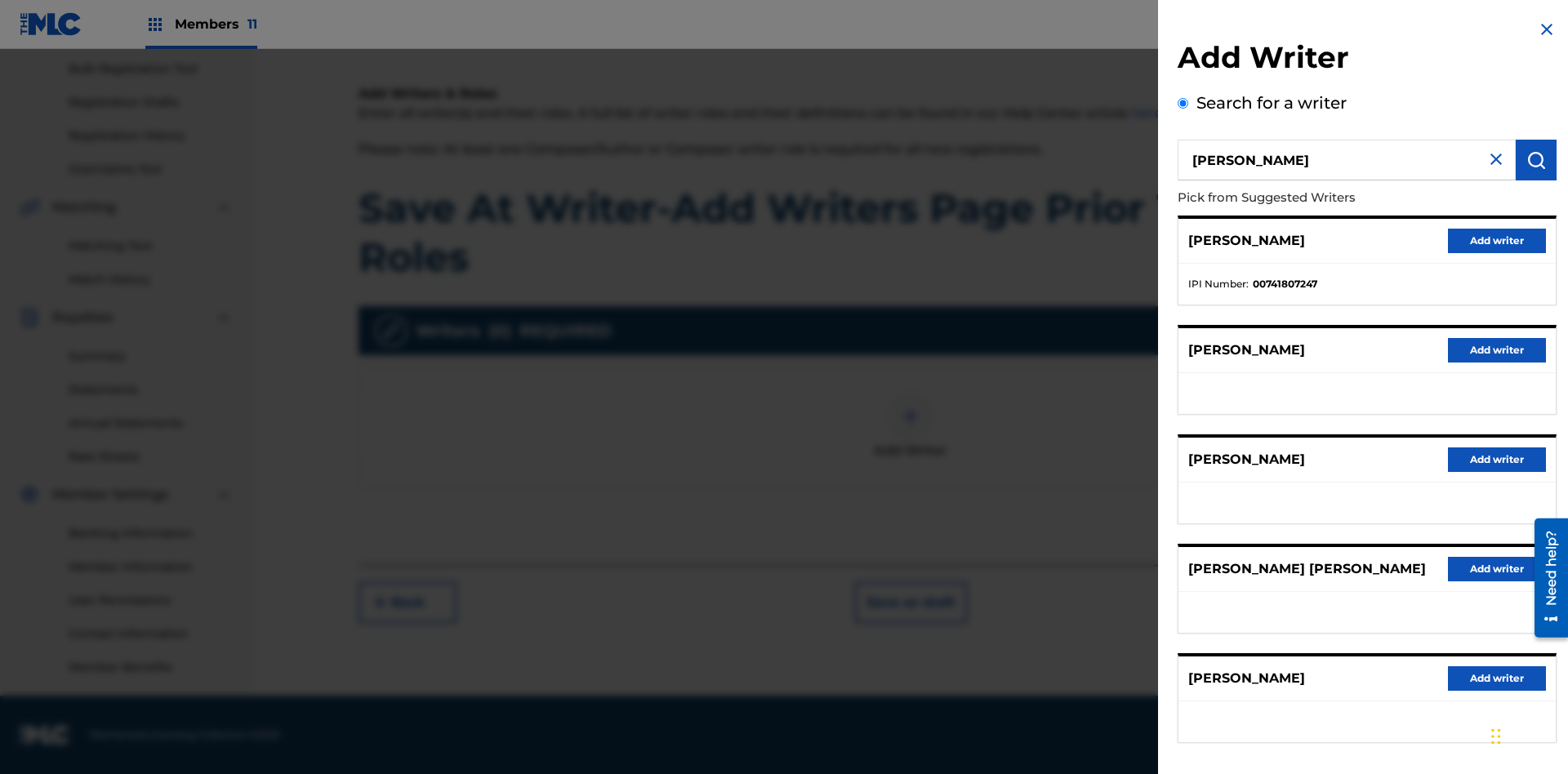
click at [1497, 240] on button "Add writer" at bounding box center [1496, 241] width 98 height 24
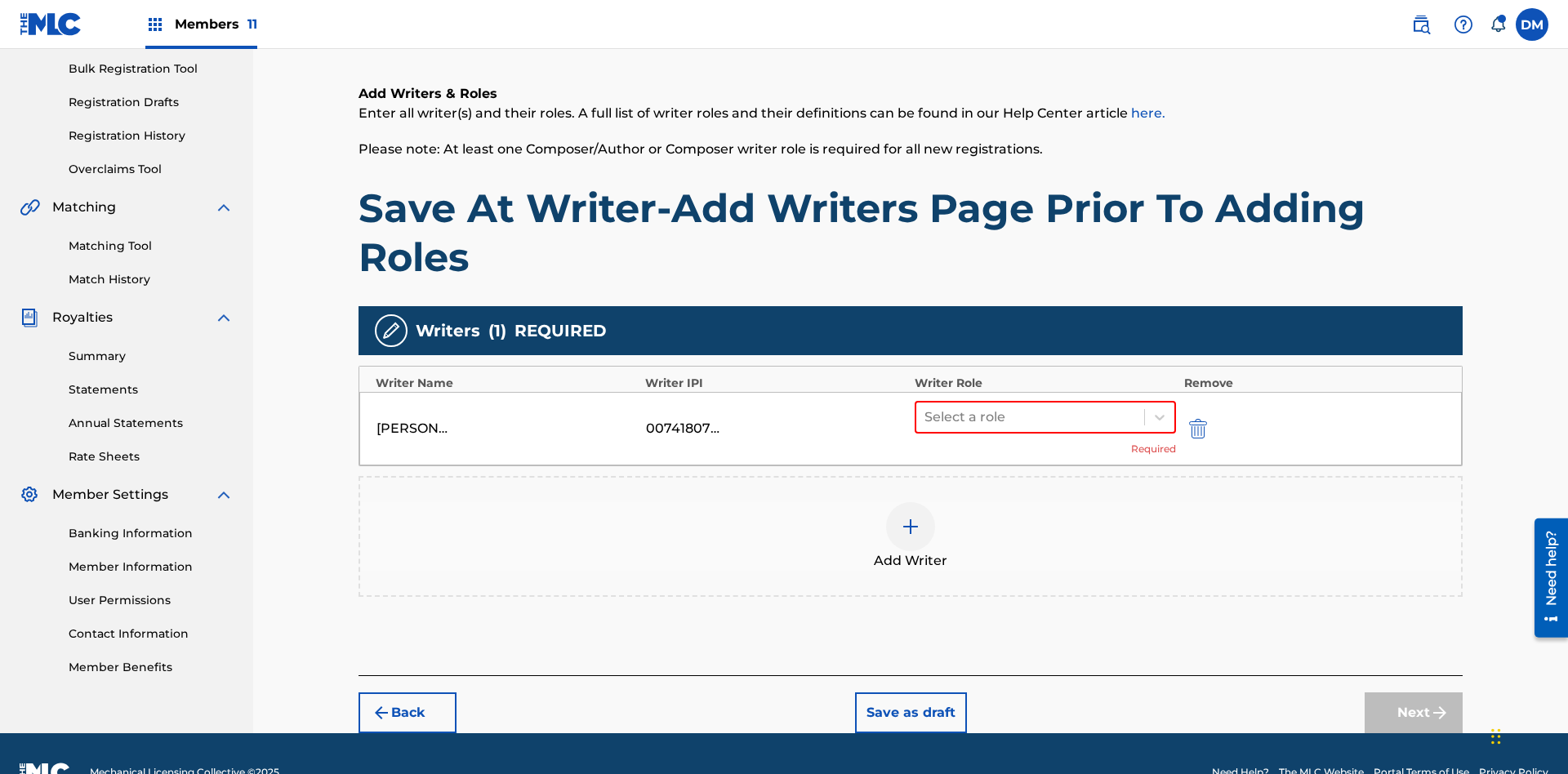
scroll to position [276, 0]
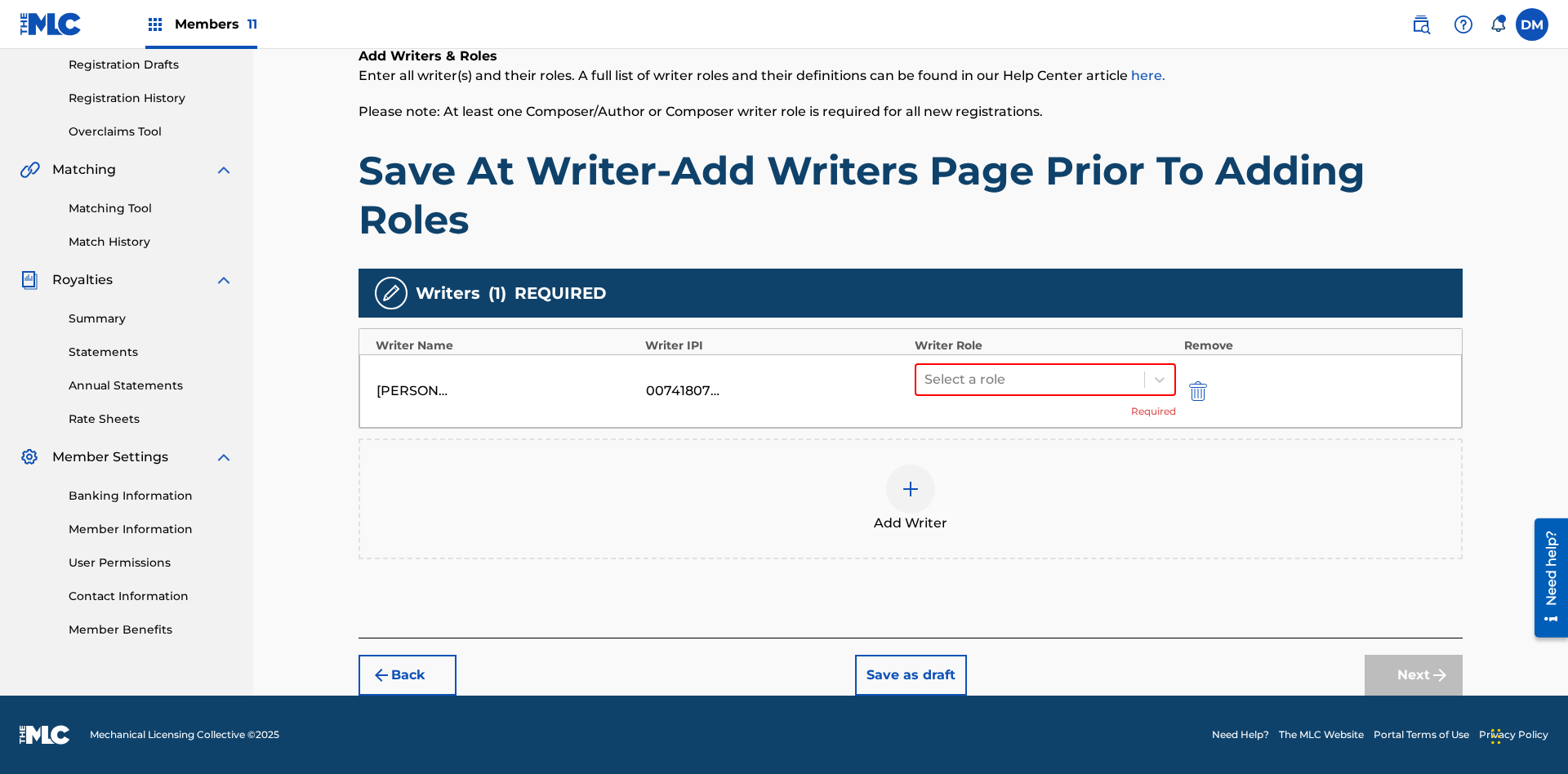
click at [910, 676] on button "Save as draft" at bounding box center [911, 676] width 112 height 41
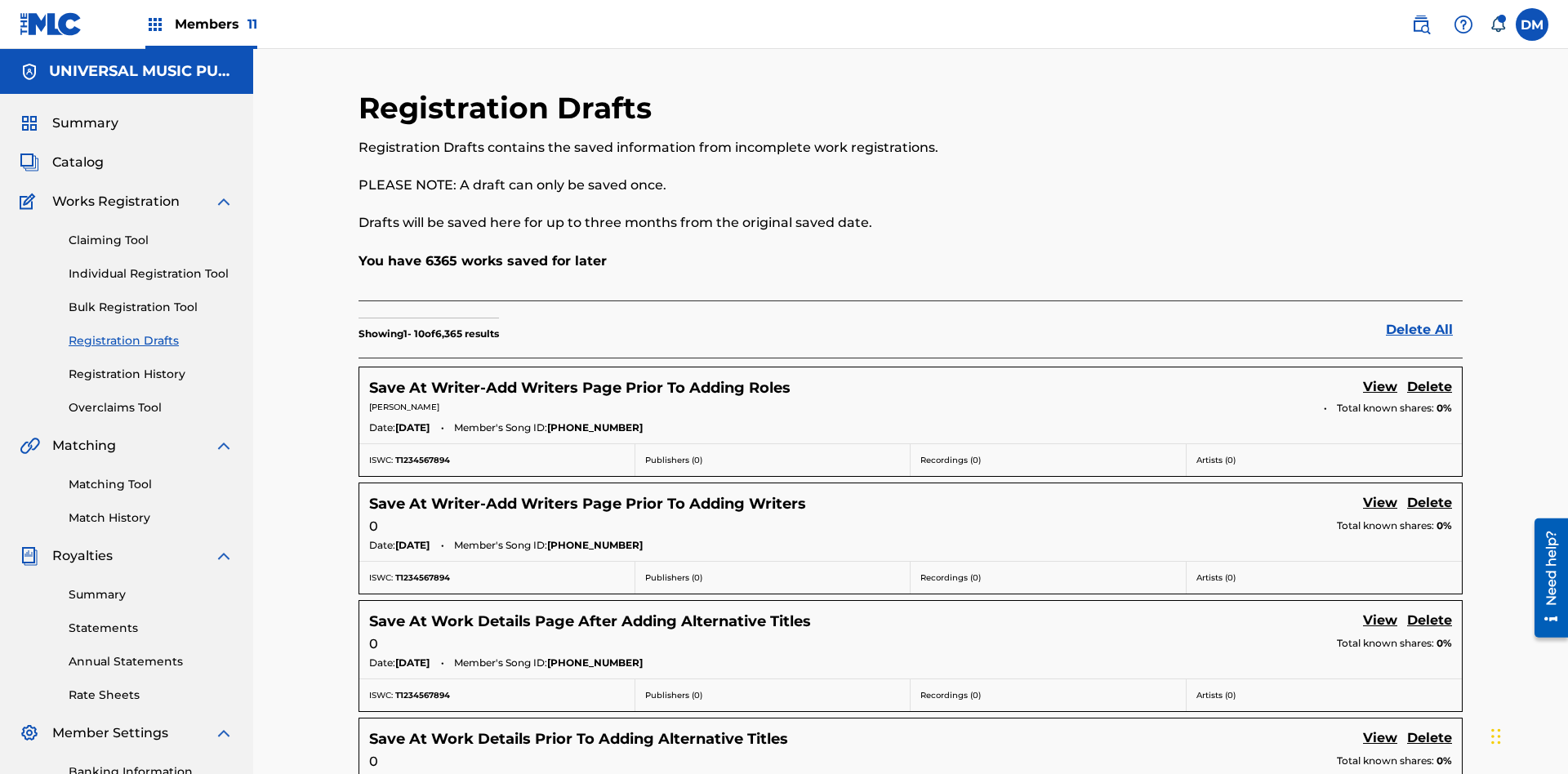
scroll to position [279, 0]
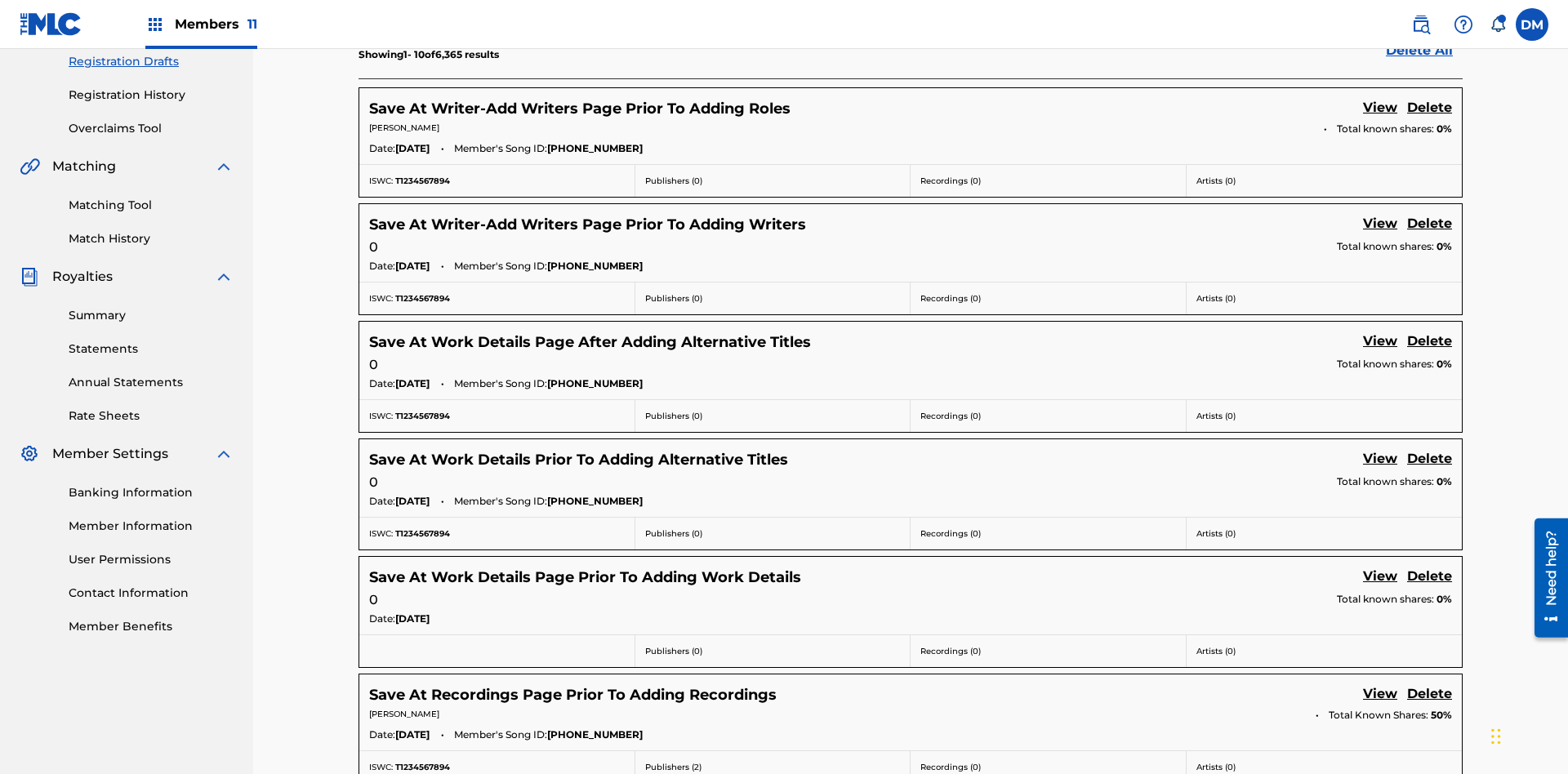
click at [1380, 108] on link "View" at bounding box center [1379, 109] width 35 height 22
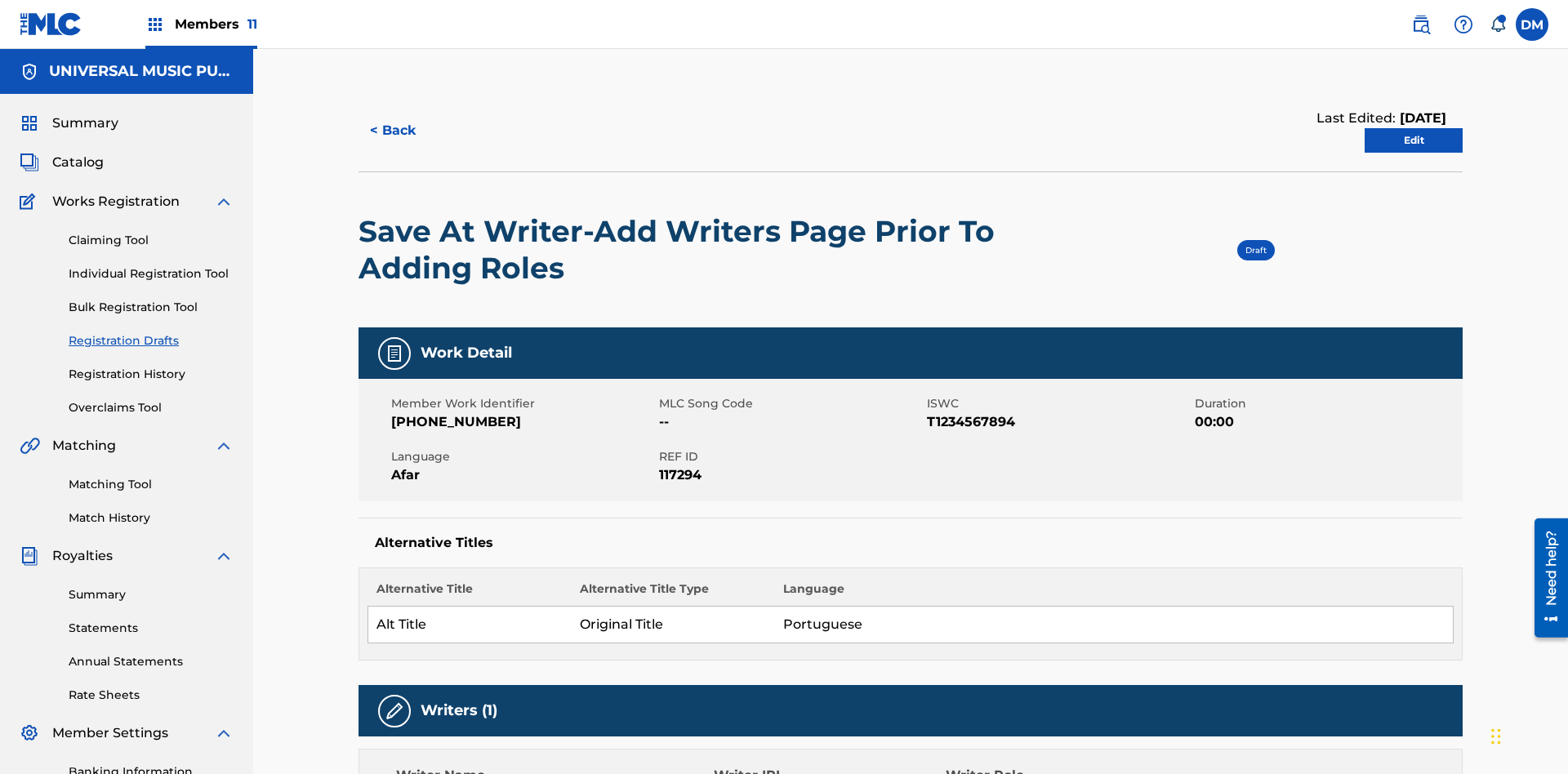
scroll to position [30, 0]
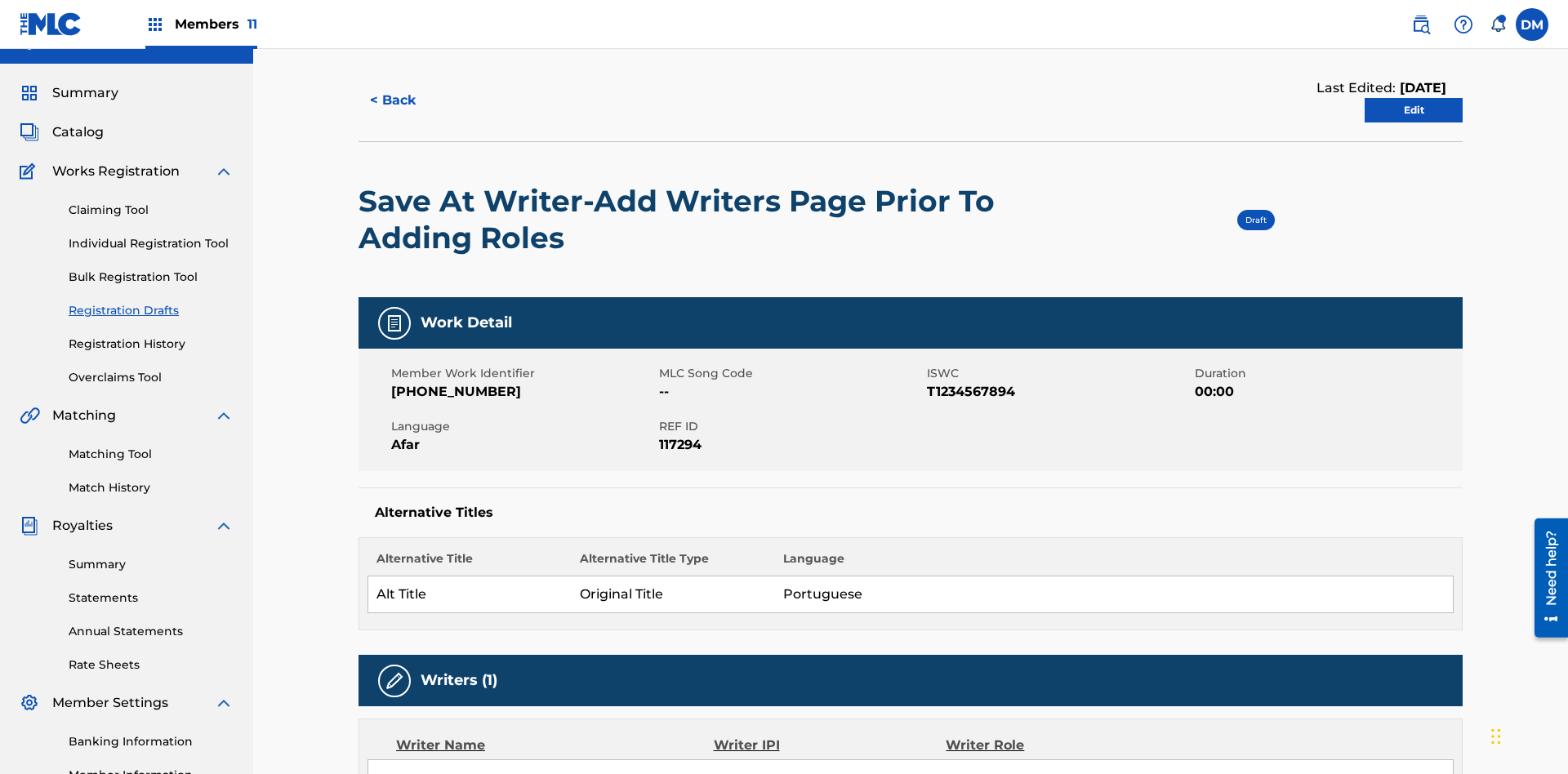
click at [1414, 110] on link "Edit" at bounding box center [1413, 110] width 98 height 24
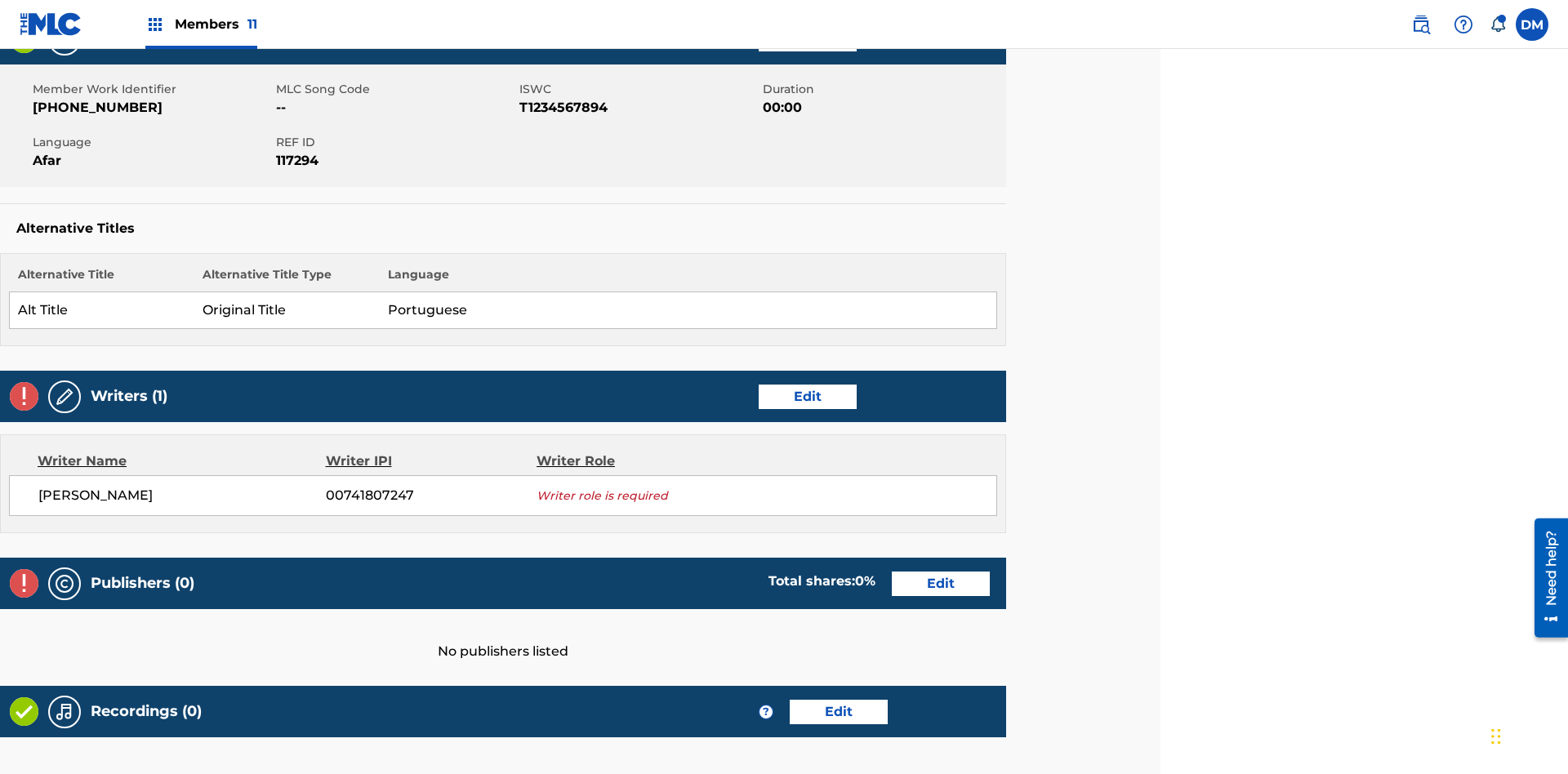
scroll to position [450, 408]
